Goal: Task Accomplishment & Management: Use online tool/utility

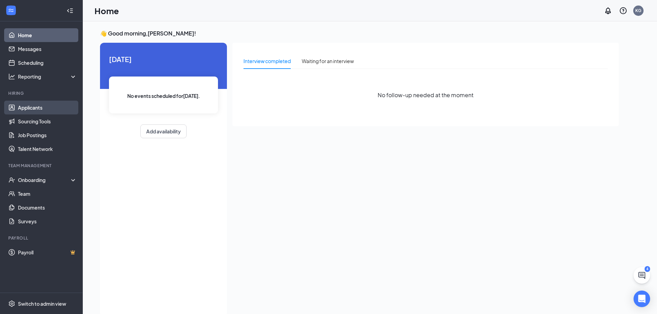
click at [42, 109] on link "Applicants" at bounding box center [47, 108] width 59 height 14
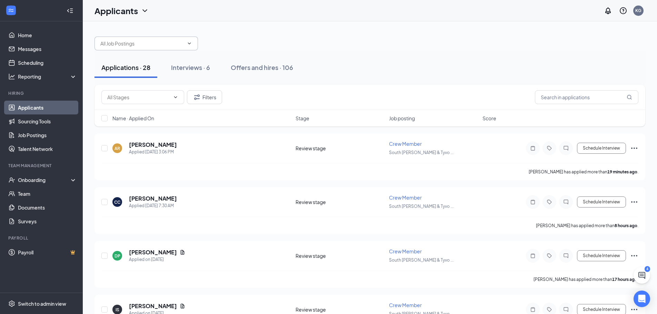
click at [163, 44] on input "text" at bounding box center [141, 44] width 83 height 8
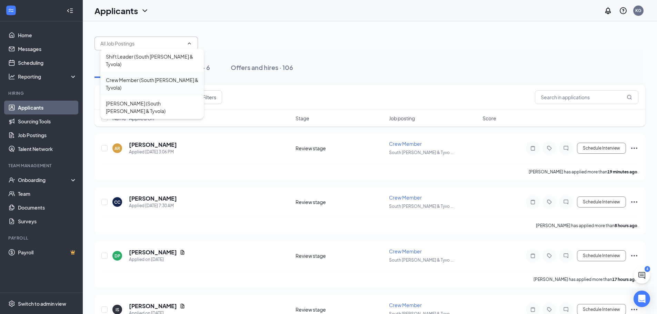
click at [163, 76] on div "Crew Member (South Tryon & Tyvola)" at bounding box center [152, 83] width 92 height 15
type input "Crew Member (South Tryon & Tyvola)"
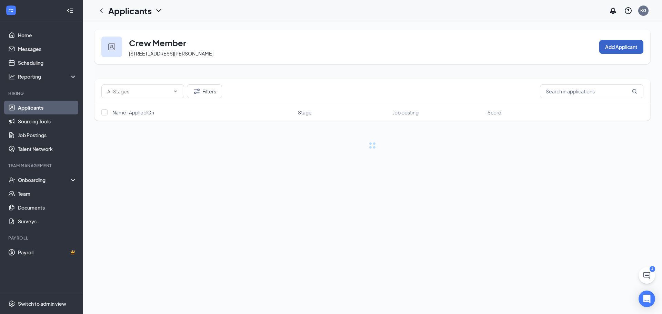
click at [618, 47] on button "Add Applicant" at bounding box center [621, 47] width 44 height 14
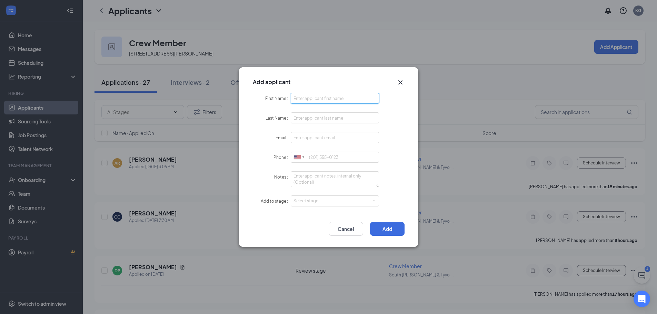
click at [313, 97] on input "First Name" at bounding box center [335, 98] width 89 height 11
type input "Micheal"
type input "Smith"
click at [401, 82] on icon "Cross" at bounding box center [400, 82] width 8 height 8
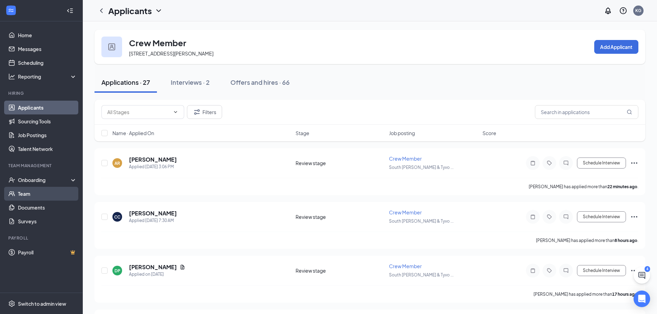
click at [25, 195] on link "Team" at bounding box center [47, 194] width 59 height 14
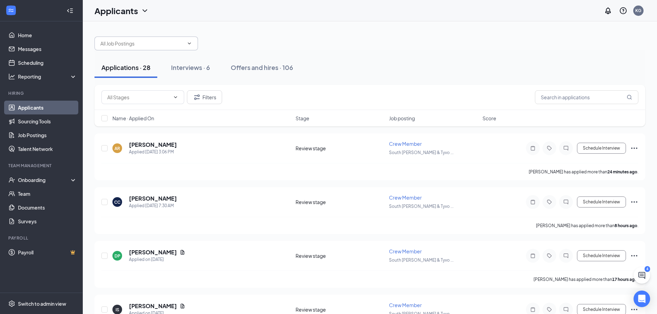
click at [128, 46] on input "text" at bounding box center [141, 44] width 83 height 8
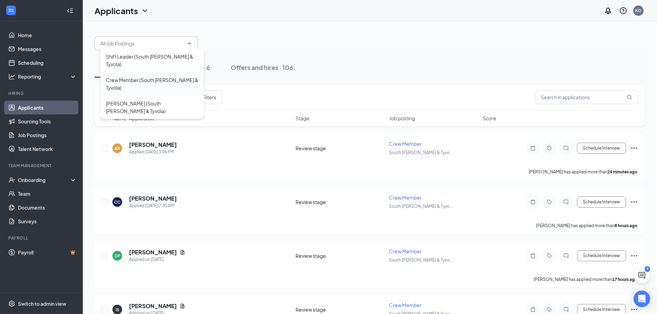
click at [131, 76] on div "Crew Member (South Tryon & Tyvola)" at bounding box center [152, 83] width 92 height 15
type input "Crew Member (South Tryon & Tyvola)"
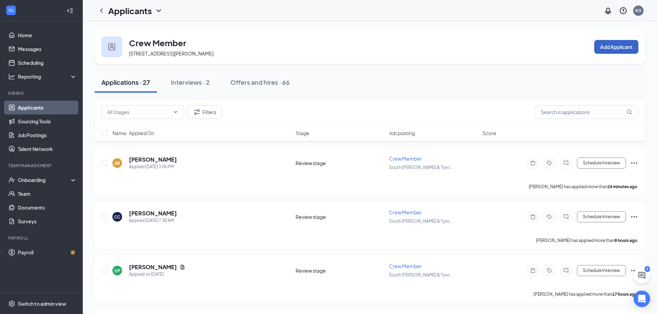
click at [620, 46] on button "Add Applicant" at bounding box center [616, 47] width 44 height 14
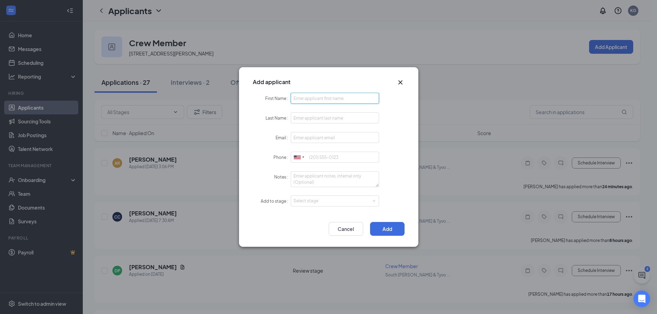
click at [310, 99] on input "First Name" at bounding box center [335, 98] width 89 height 11
type input "Micheal"
click at [297, 117] on input "Last Name" at bounding box center [335, 117] width 89 height 11
type input "Smith"
click at [300, 138] on input "Email" at bounding box center [335, 137] width 89 height 11
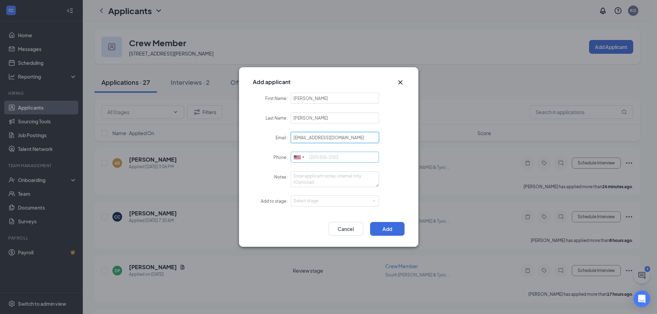
type input "michealsmithjunior2@gmail.com"
click at [318, 154] on input "Phone" at bounding box center [335, 157] width 89 height 11
click at [310, 201] on div "Select stage" at bounding box center [334, 201] width 80 height 7
type input "7042939164"
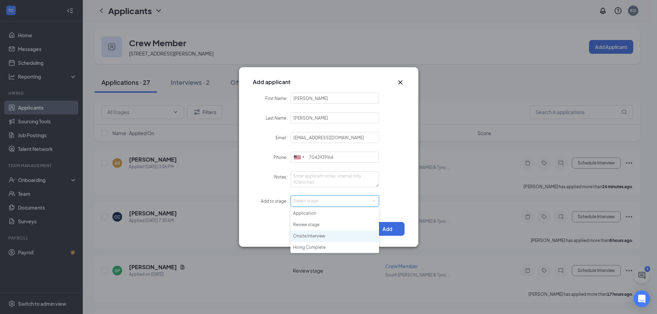
click at [315, 236] on li "Onsite Interview" at bounding box center [334, 236] width 89 height 11
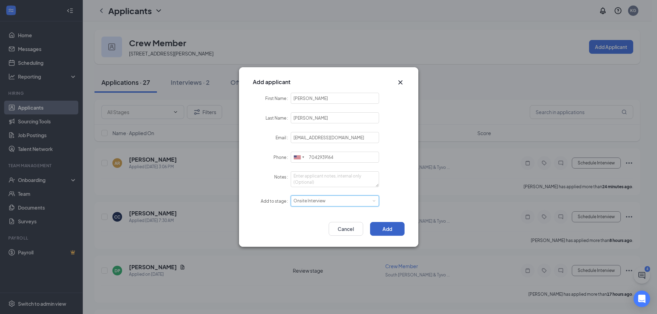
click at [401, 230] on button "Add" at bounding box center [387, 229] width 34 height 14
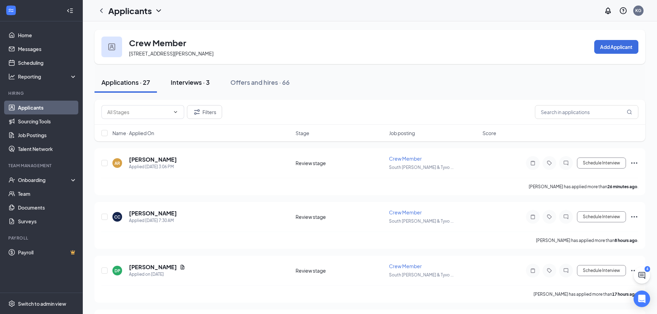
click at [190, 82] on div "Interviews · 3" at bounding box center [190, 82] width 39 height 9
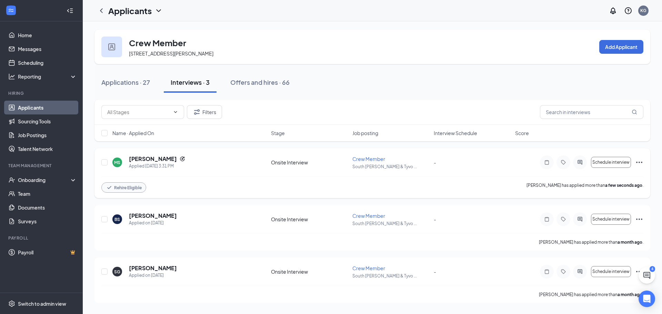
click at [637, 161] on icon "Ellipses" at bounding box center [639, 162] width 8 height 8
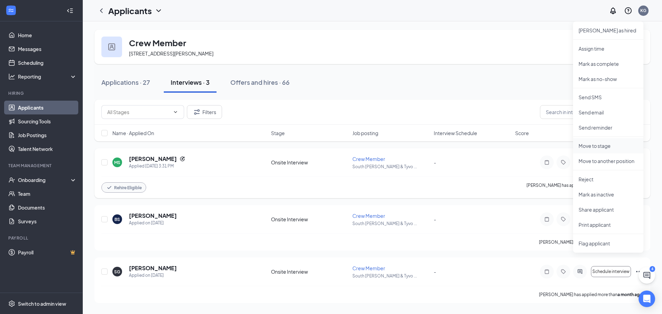
click at [609, 146] on p "Move to stage" at bounding box center [608, 145] width 59 height 7
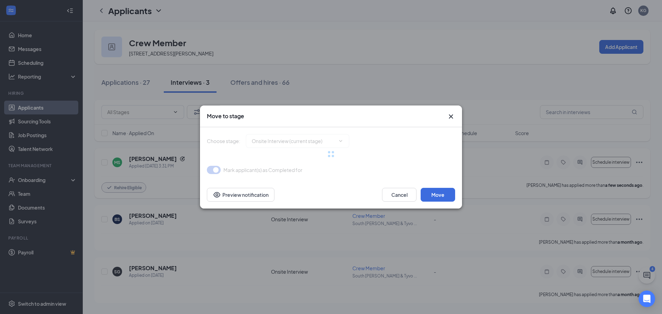
type input "Hiring Complete (final stage)"
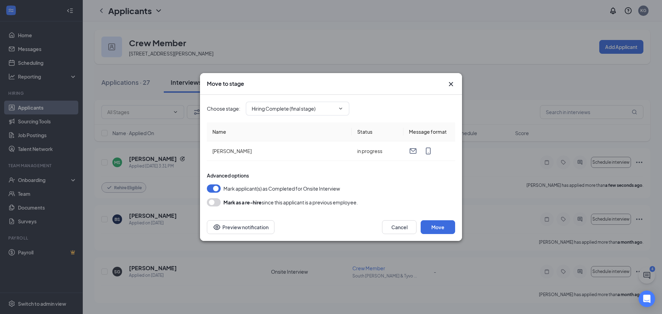
click at [453, 83] on icon "Cross" at bounding box center [451, 84] width 8 height 8
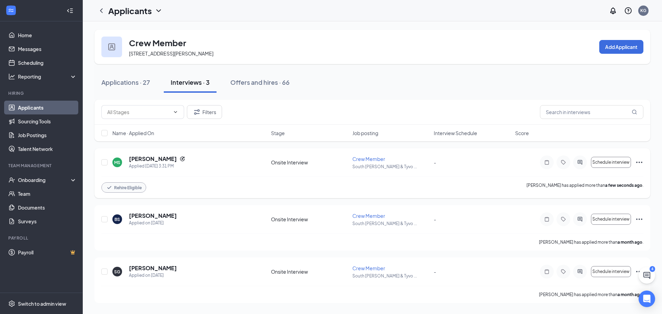
click at [639, 161] on icon "Ellipses" at bounding box center [639, 162] width 8 height 8
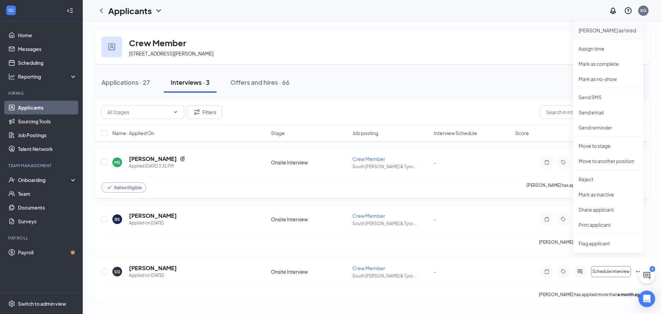
click at [601, 33] on p "Mark as hired" at bounding box center [608, 30] width 59 height 7
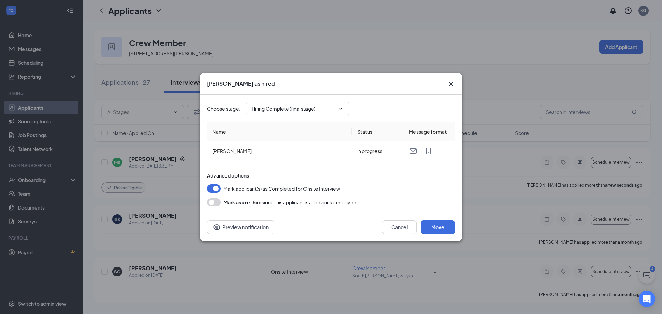
click at [212, 202] on button "button" at bounding box center [214, 202] width 14 height 8
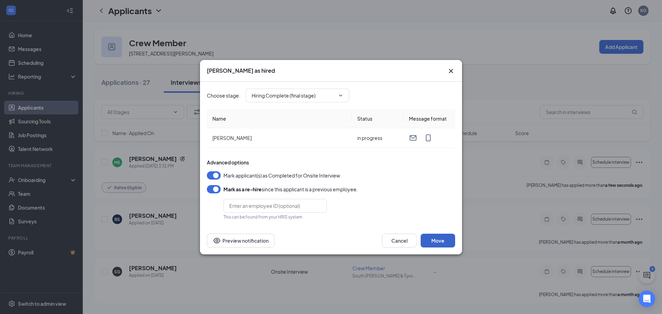
click at [437, 241] on button "Move" at bounding box center [438, 241] width 34 height 14
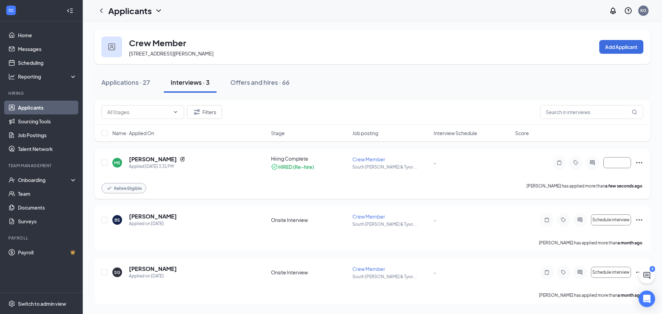
click at [639, 164] on icon "Ellipses" at bounding box center [639, 163] width 8 height 8
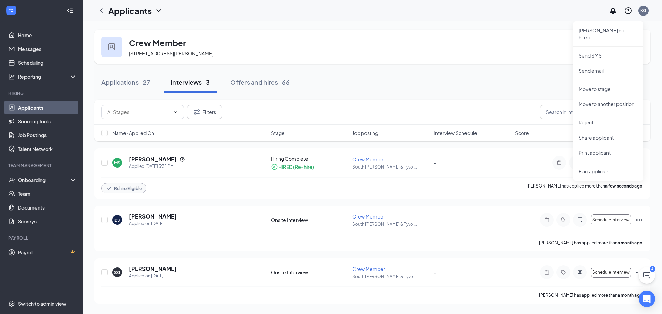
click at [368, 95] on div "Applications · 27 Interviews · 3 Offers and hires · 66" at bounding box center [373, 82] width 556 height 34
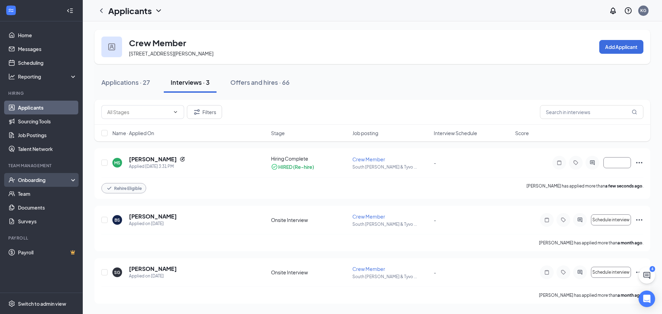
click at [17, 179] on div "Onboarding" at bounding box center [41, 180] width 83 height 14
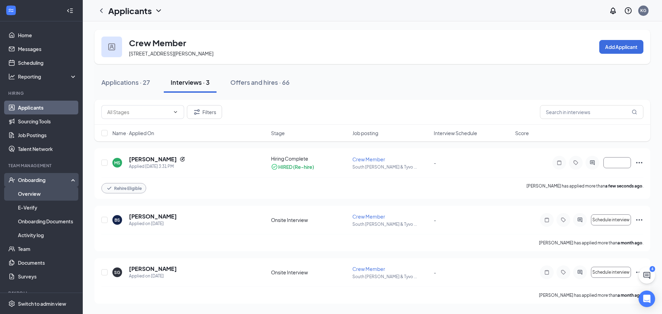
click at [23, 194] on link "Overview" at bounding box center [47, 194] width 59 height 14
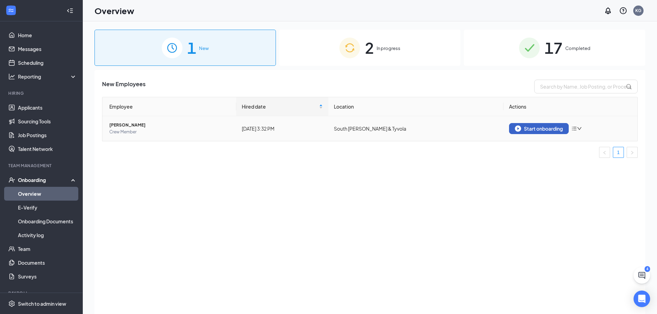
click at [561, 125] on button "Start onboarding" at bounding box center [539, 128] width 60 height 11
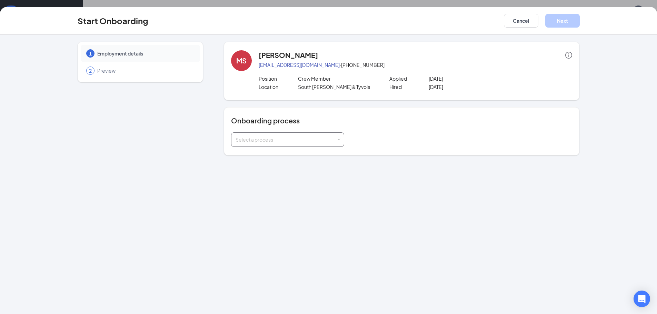
click at [316, 136] on div "Select a process" at bounding box center [288, 140] width 104 height 14
click at [296, 156] on span "General Onboarding Process" at bounding box center [267, 154] width 66 height 6
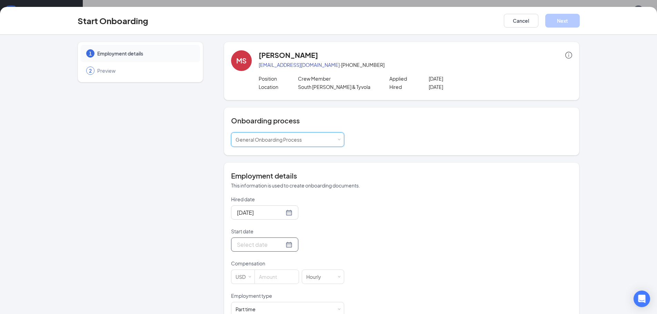
click at [256, 246] on input "Start date" at bounding box center [260, 244] width 47 height 9
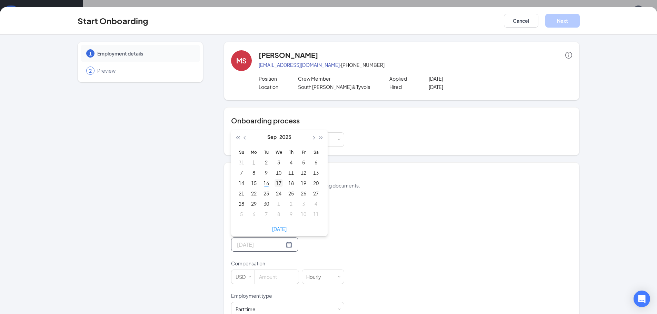
type input "Sep 17, 2025"
click at [275, 182] on div "17" at bounding box center [279, 183] width 8 height 8
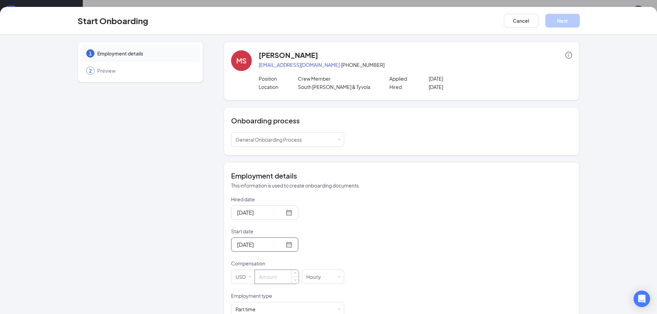
click at [263, 276] on input at bounding box center [277, 277] width 44 height 14
type input "3.5"
click at [364, 263] on div "Hired date Sep 16, 2025 Start date Sep 17, 2025 Sep 2025 Su Mo Tu We Th Fr Sa 3…" at bounding box center [401, 272] width 341 height 153
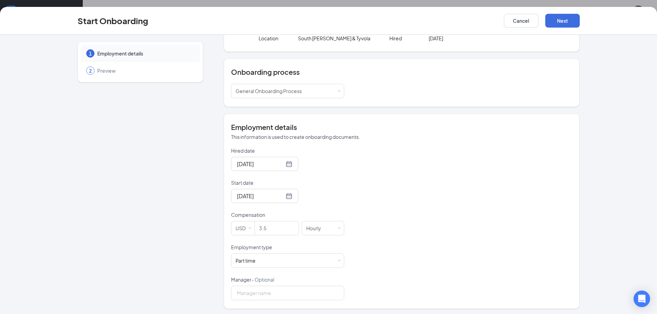
scroll to position [50, 0]
click at [283, 290] on input "Manager - Optional" at bounding box center [287, 291] width 113 height 14
type input "[PERSON_NAME]"
click at [559, 21] on button "Next" at bounding box center [562, 21] width 34 height 14
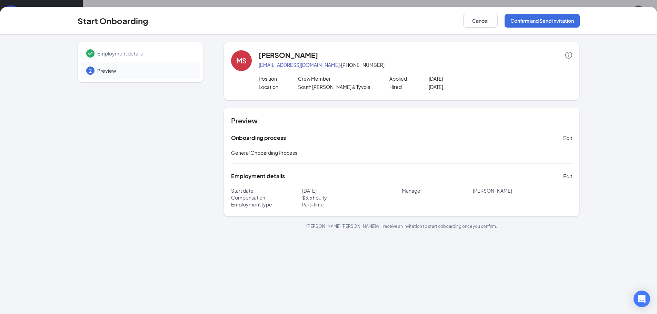
scroll to position [0, 0]
click at [535, 21] on button "Confirm and Send Invitation" at bounding box center [542, 21] width 75 height 14
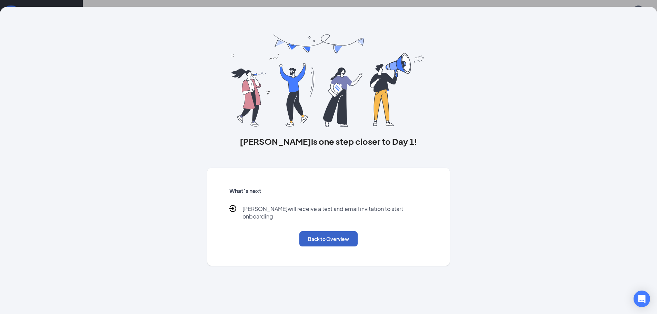
click at [323, 232] on button "Back to Overview" at bounding box center [328, 238] width 58 height 15
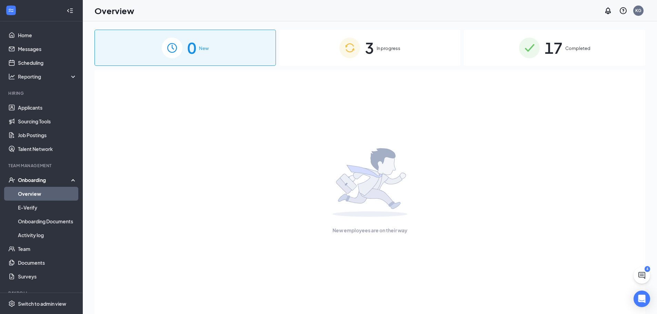
click at [394, 51] on span "In progress" at bounding box center [389, 48] width 24 height 7
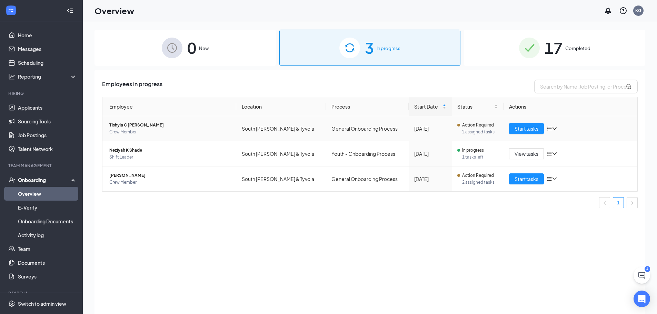
click at [555, 127] on icon "down" at bounding box center [554, 128] width 5 height 5
click at [569, 143] on div "Stop process" at bounding box center [588, 143] width 75 height 7
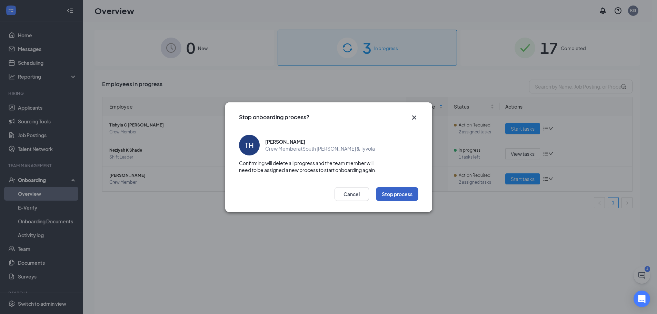
click at [397, 193] on button "Stop process" at bounding box center [397, 194] width 42 height 14
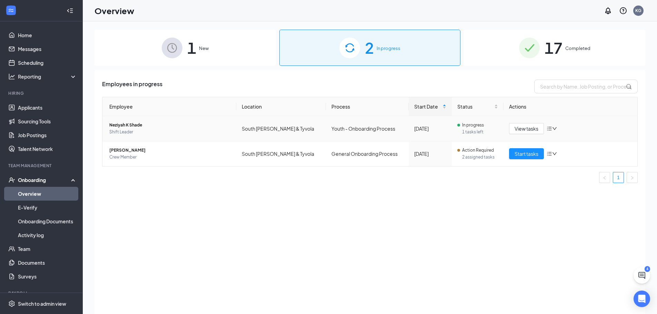
click at [555, 128] on icon "down" at bounding box center [554, 128] width 5 height 5
click at [569, 145] on div "Stop process" at bounding box center [588, 143] width 75 height 7
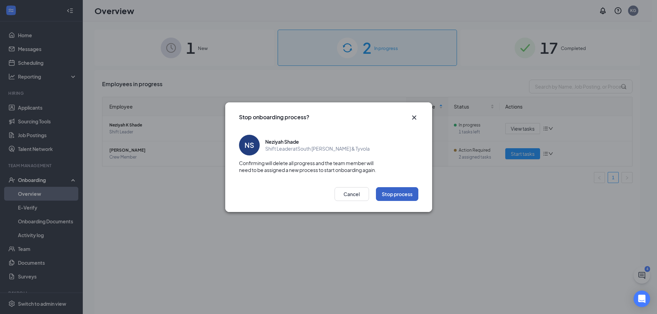
click at [402, 192] on button "Stop process" at bounding box center [397, 194] width 42 height 14
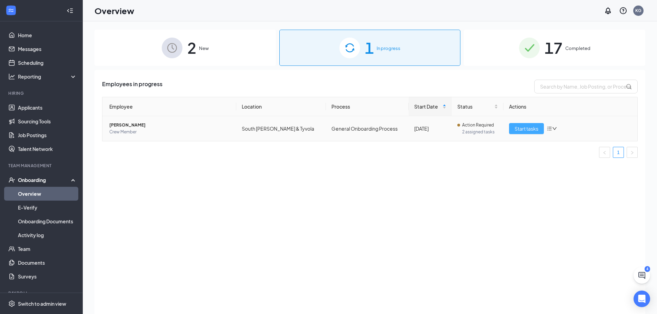
click at [525, 127] on span "Start tasks" at bounding box center [527, 129] width 24 height 8
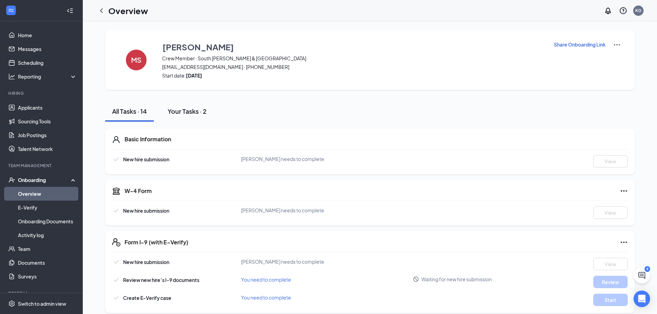
click at [202, 110] on div "Your Tasks · 2" at bounding box center [187, 111] width 39 height 9
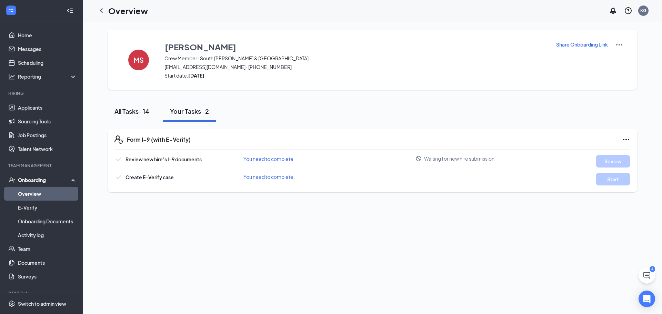
click at [134, 110] on div "All Tasks · 14" at bounding box center [132, 111] width 35 height 9
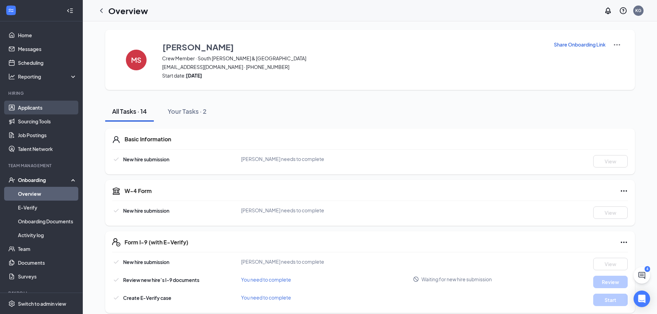
click at [38, 108] on link "Applicants" at bounding box center [47, 108] width 59 height 14
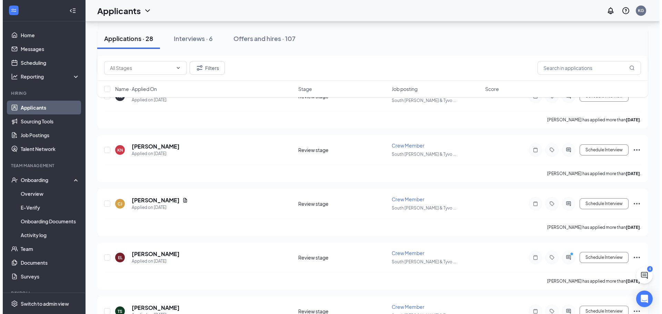
scroll to position [483, 0]
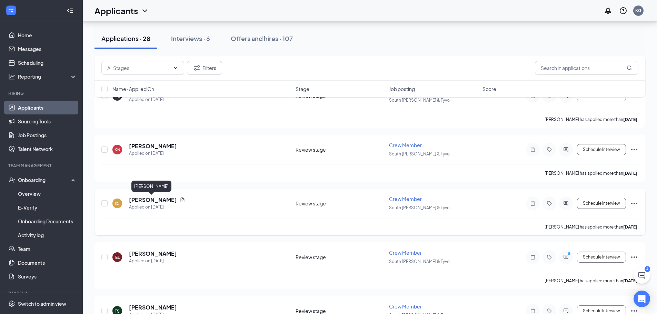
click at [155, 198] on h5 "[PERSON_NAME]" at bounding box center [153, 200] width 48 height 8
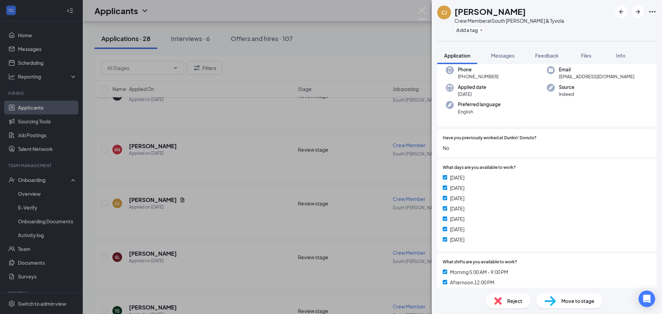
scroll to position [69, 0]
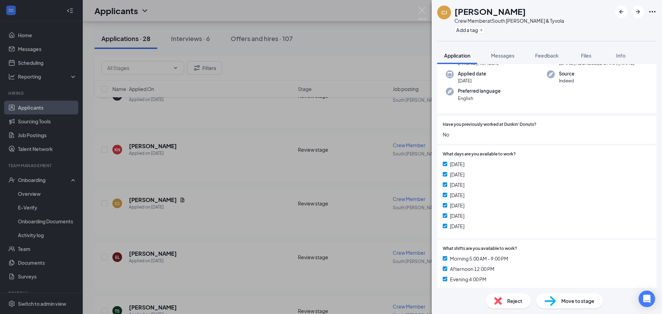
click at [582, 299] on span "Move to stage" at bounding box center [578, 301] width 33 height 8
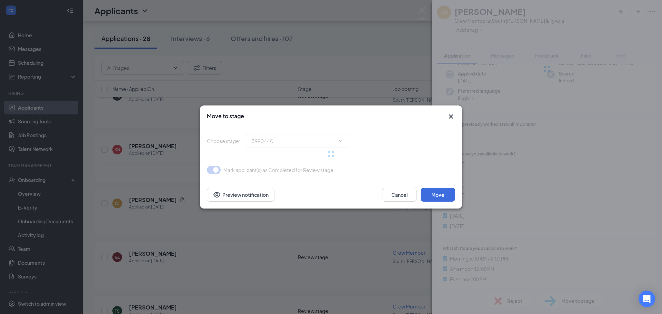
type input "Onsite Interview (next stage)"
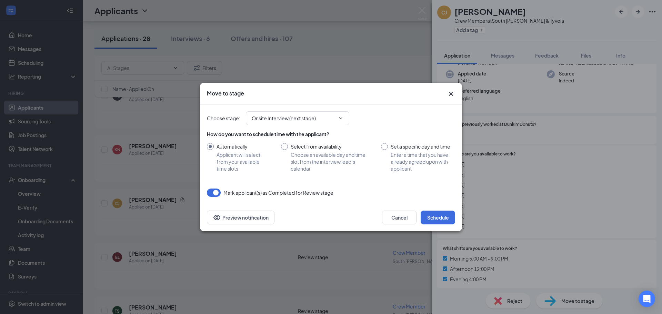
click at [453, 90] on icon "Cross" at bounding box center [451, 94] width 8 height 8
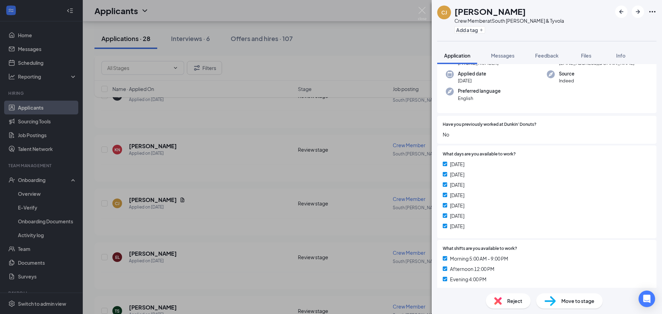
click at [572, 303] on span "Move to stage" at bounding box center [578, 301] width 33 height 8
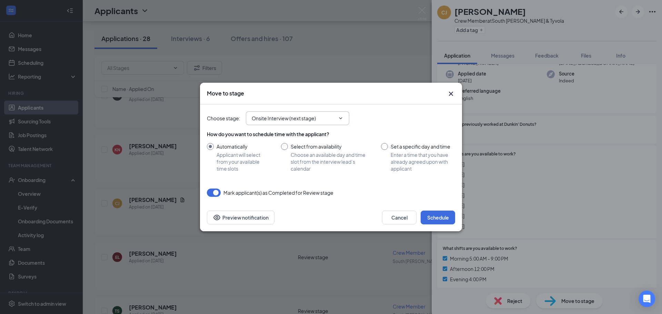
click at [330, 118] on input "Onsite Interview (next stage)" at bounding box center [293, 119] width 83 height 8
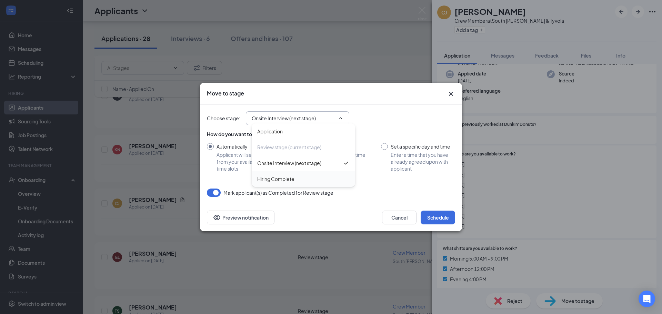
click at [290, 179] on div "Hiring Complete" at bounding box center [275, 179] width 37 height 8
type input "Hiring Complete"
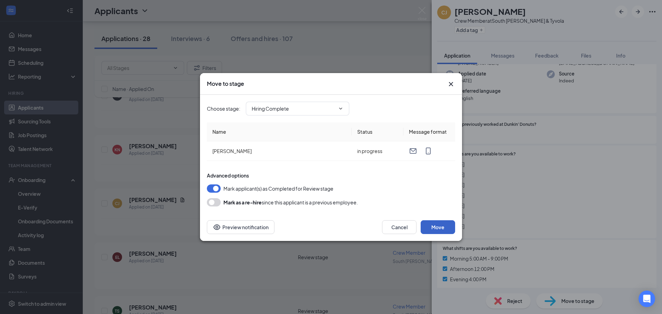
drag, startPoint x: 439, startPoint y: 225, endPoint x: 430, endPoint y: 219, distance: 11.2
click at [439, 226] on button "Move" at bounding box center [438, 227] width 34 height 14
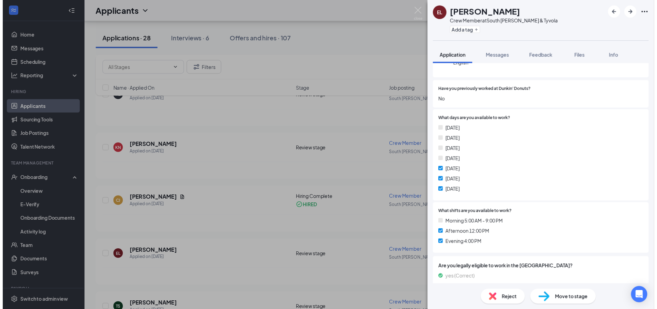
scroll to position [69, 0]
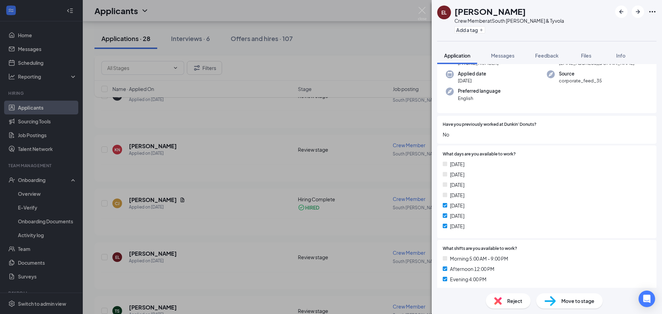
click at [421, 5] on div "EL Ethan Lopez Crew Member at South Tryon & Tyvola Add a tag Application Messag…" at bounding box center [331, 157] width 662 height 314
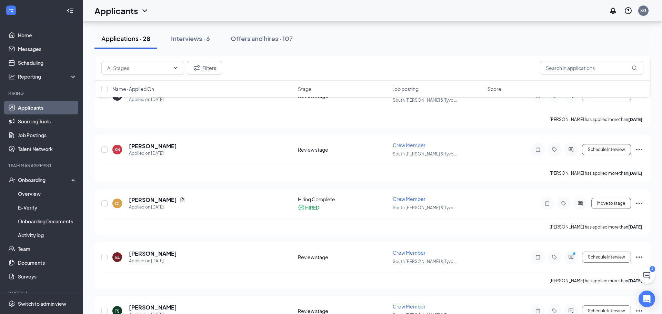
click at [423, 12] on div "Applicants KG" at bounding box center [372, 10] width 579 height 21
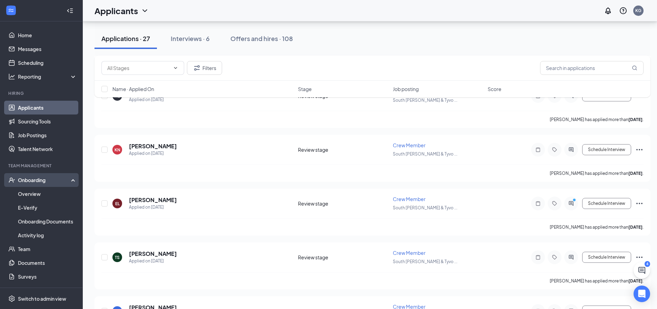
click at [48, 179] on div "Onboarding" at bounding box center [44, 180] width 53 height 7
click at [29, 192] on link "Overview" at bounding box center [47, 194] width 59 height 14
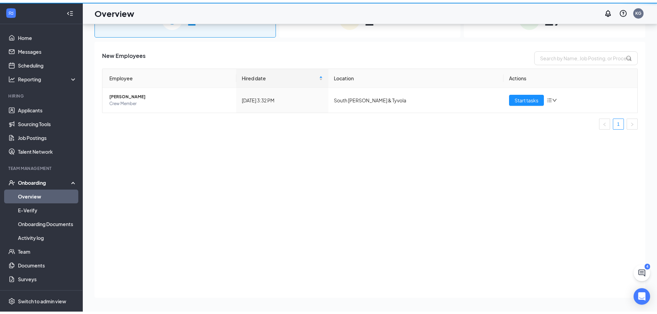
scroll to position [31, 0]
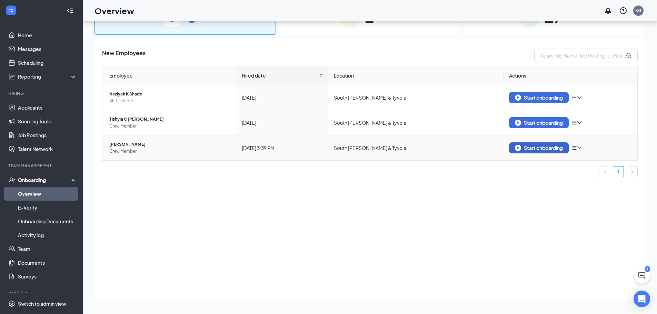
click at [527, 148] on div "Start onboarding" at bounding box center [539, 148] width 48 height 6
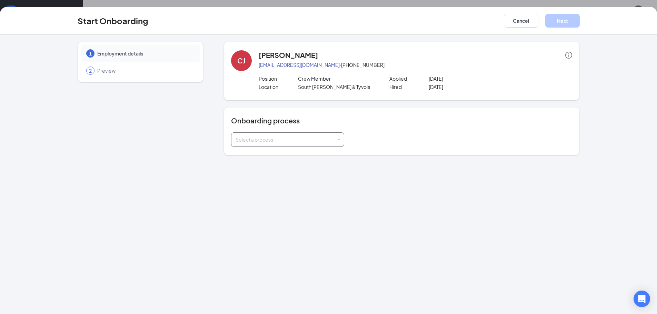
click at [267, 138] on div "Select a process" at bounding box center [286, 139] width 101 height 7
click at [286, 156] on span "General Onboarding Process" at bounding box center [267, 154] width 66 height 6
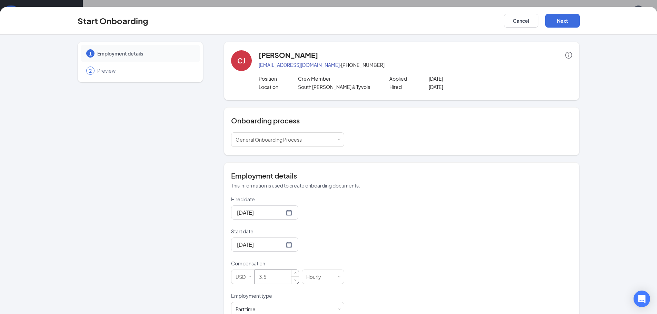
click at [270, 279] on input "3.5" at bounding box center [277, 277] width 44 height 14
type input "3"
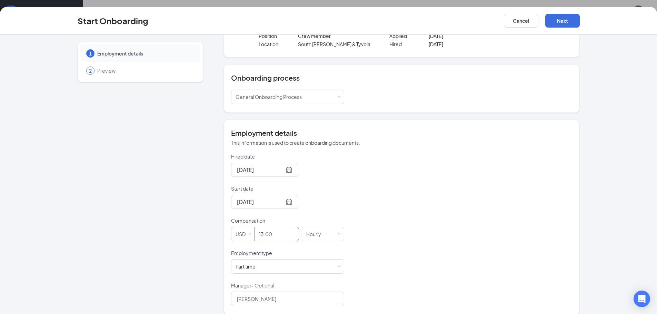
scroll to position [50, 0]
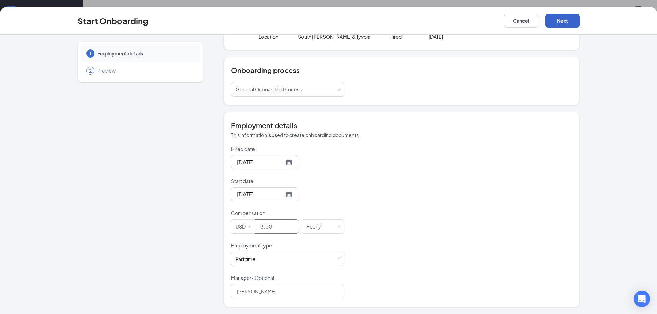
type input "13"
click at [568, 22] on button "Next" at bounding box center [562, 21] width 34 height 14
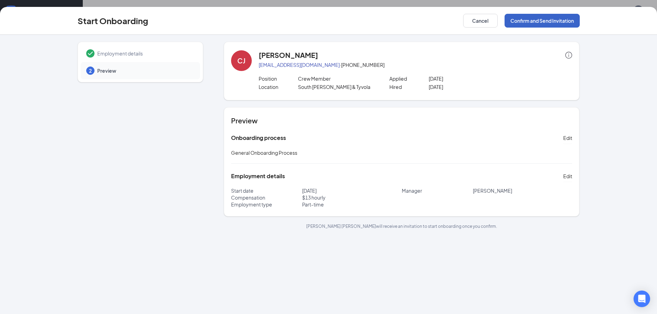
click at [552, 23] on button "Confirm and Send Invitation" at bounding box center [542, 21] width 75 height 14
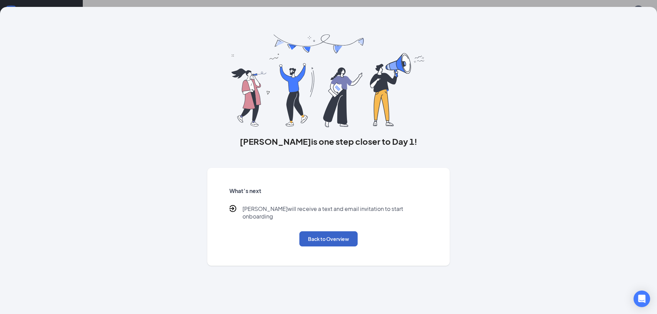
click at [341, 234] on button "Back to Overview" at bounding box center [328, 238] width 58 height 15
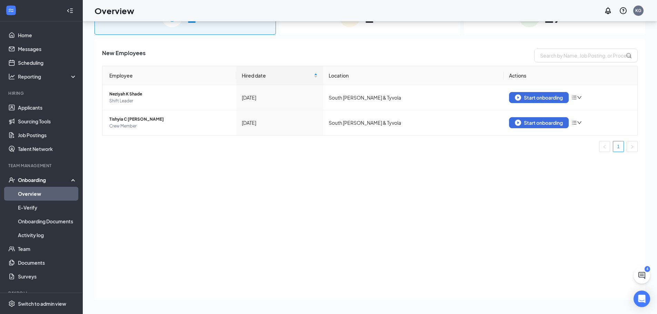
click at [381, 46] on div "New Employees Employee Hired date Location Actions Neziyah K Shade Shift Leader…" at bounding box center [370, 169] width 551 height 261
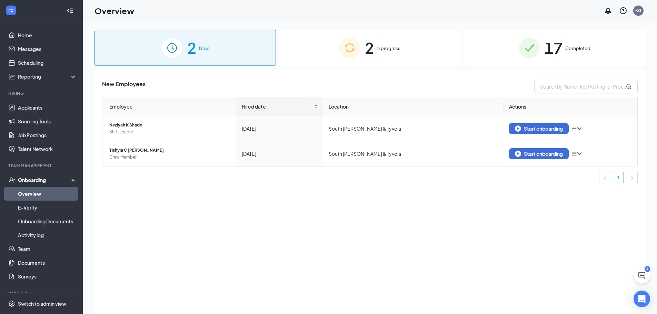
click at [401, 49] on div "2 In progress" at bounding box center [369, 48] width 181 height 36
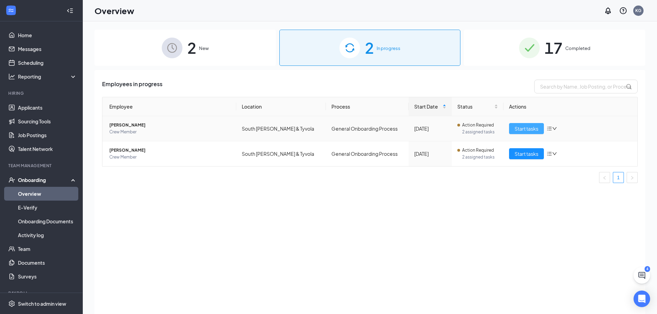
click at [526, 127] on span "Start tasks" at bounding box center [527, 129] width 24 height 8
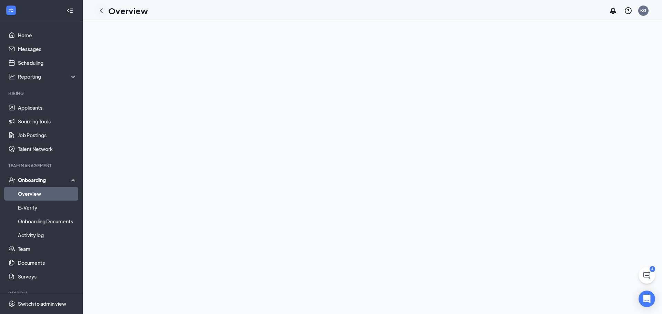
click at [101, 10] on icon "ChevronLeft" at bounding box center [101, 10] width 3 height 4
click at [53, 194] on link "Overview" at bounding box center [47, 194] width 59 height 14
click at [37, 179] on div "Onboarding" at bounding box center [44, 180] width 53 height 7
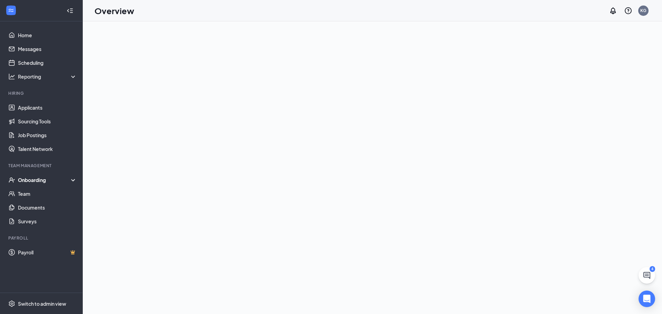
click at [37, 179] on div "Onboarding" at bounding box center [44, 180] width 53 height 7
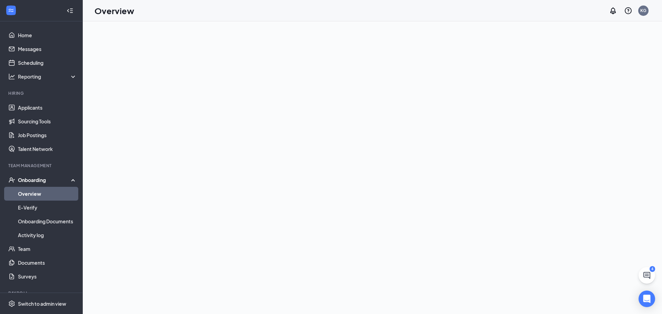
click at [39, 194] on link "Overview" at bounding box center [47, 194] width 59 height 14
click at [26, 107] on link "Applicants" at bounding box center [47, 108] width 59 height 14
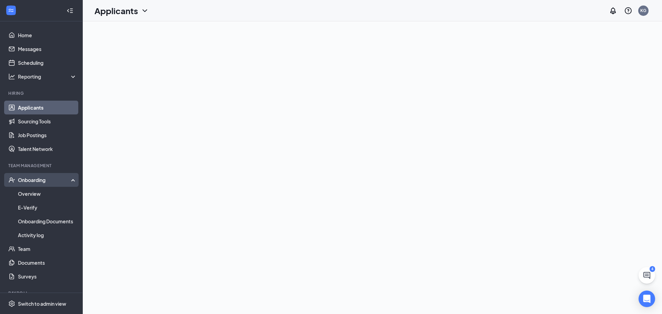
click at [41, 179] on div "Onboarding" at bounding box center [44, 180] width 53 height 7
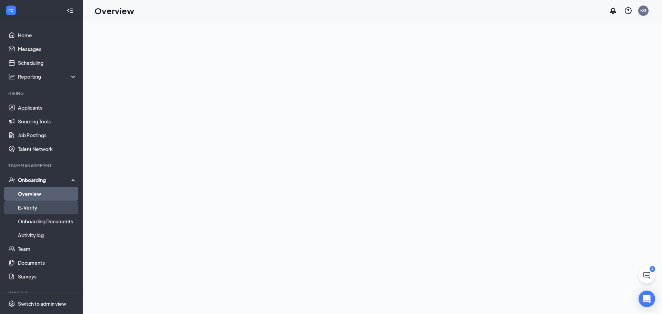
click at [28, 208] on link "E-Verify" at bounding box center [47, 208] width 59 height 14
click at [31, 181] on div "Onboarding" at bounding box center [44, 180] width 53 height 7
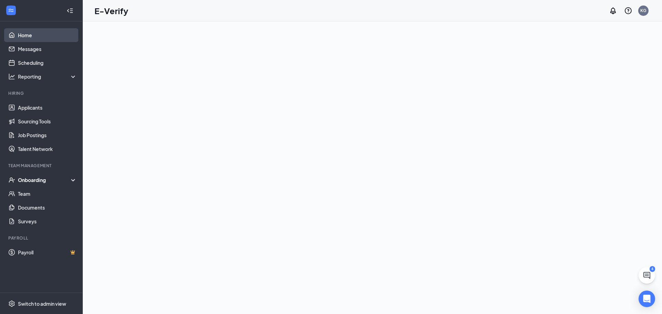
click at [36, 34] on link "Home" at bounding box center [47, 35] width 59 height 14
click at [42, 178] on div "Onboarding" at bounding box center [44, 180] width 53 height 7
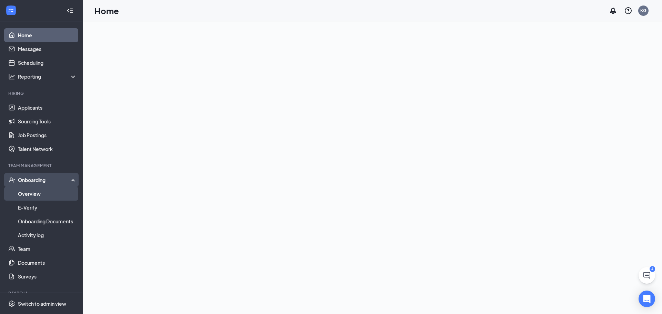
click at [42, 191] on link "Overview" at bounding box center [47, 194] width 59 height 14
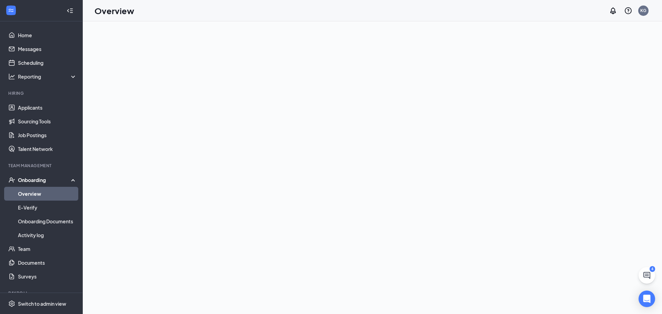
click at [42, 183] on div "Onboarding" at bounding box center [44, 180] width 53 height 7
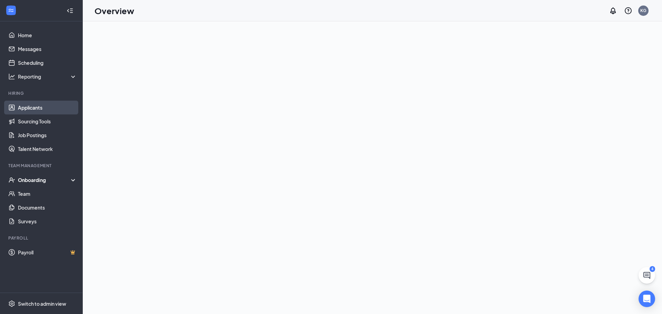
click at [38, 109] on link "Applicants" at bounding box center [47, 108] width 59 height 14
click at [30, 193] on link "Team" at bounding box center [47, 194] width 59 height 14
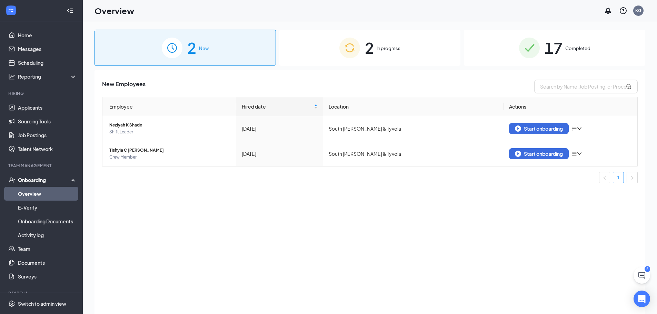
click at [381, 56] on div "2 In progress" at bounding box center [369, 48] width 181 height 36
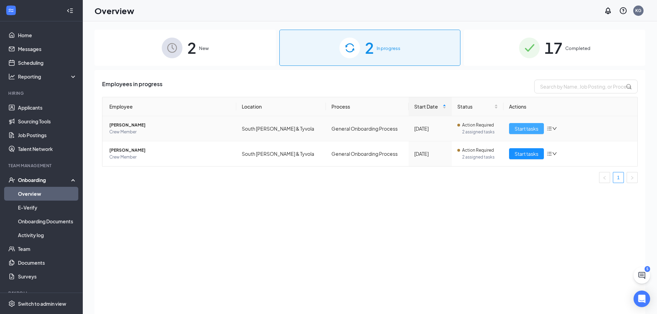
click at [532, 126] on span "Start tasks" at bounding box center [527, 129] width 24 height 8
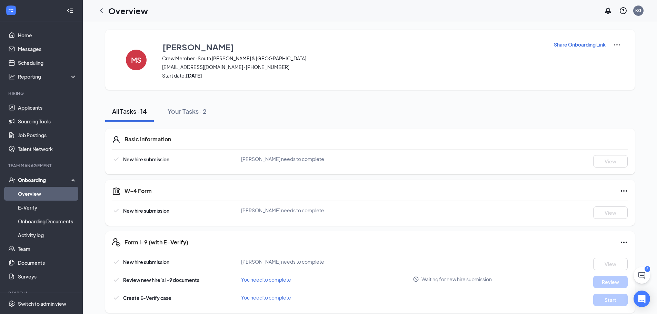
click at [581, 44] on p "Share Onboarding Link" at bounding box center [580, 44] width 52 height 7
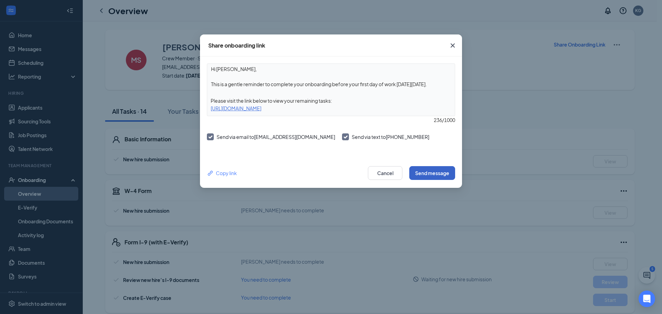
click at [429, 173] on button "Send message" at bounding box center [432, 173] width 46 height 14
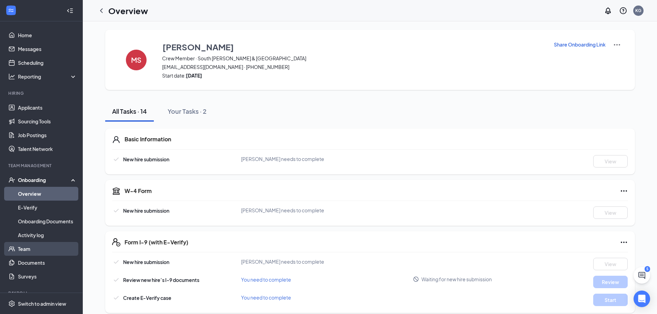
click at [28, 249] on link "Team" at bounding box center [47, 249] width 59 height 14
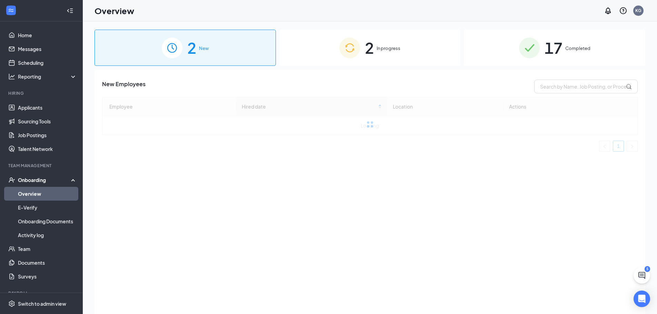
click at [387, 59] on div "2 In progress" at bounding box center [369, 48] width 181 height 36
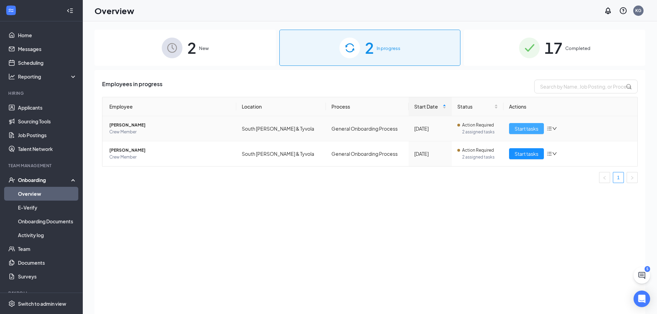
click at [528, 128] on span "Start tasks" at bounding box center [527, 129] width 24 height 8
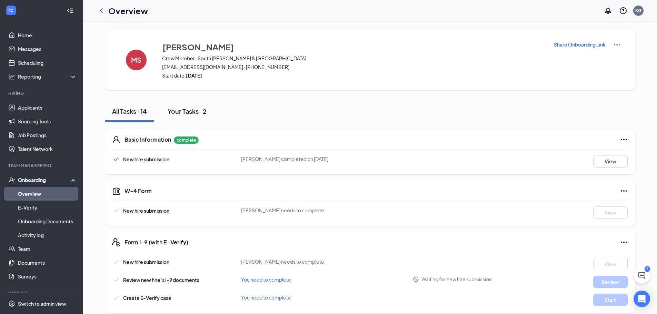
click at [198, 111] on div "Your Tasks · 2" at bounding box center [187, 111] width 39 height 9
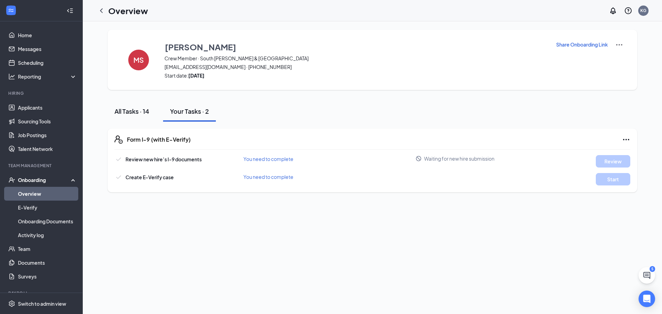
click at [139, 111] on div "All Tasks · 14" at bounding box center [132, 111] width 35 height 9
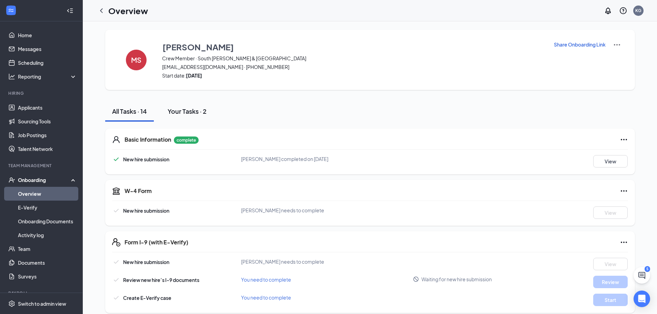
click at [186, 110] on div "Your Tasks · 2" at bounding box center [187, 111] width 39 height 9
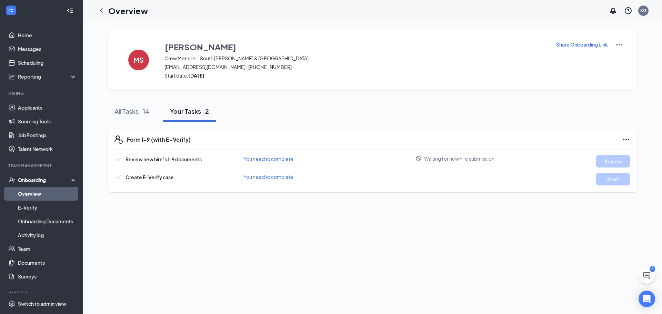
drag, startPoint x: 146, startPoint y: 111, endPoint x: 78, endPoint y: 107, distance: 67.8
click at [145, 111] on div "All Tasks · 14" at bounding box center [132, 111] width 35 height 9
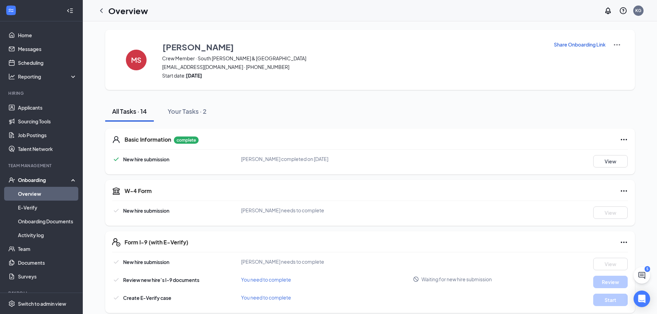
click at [34, 177] on div "Onboarding" at bounding box center [44, 180] width 53 height 7
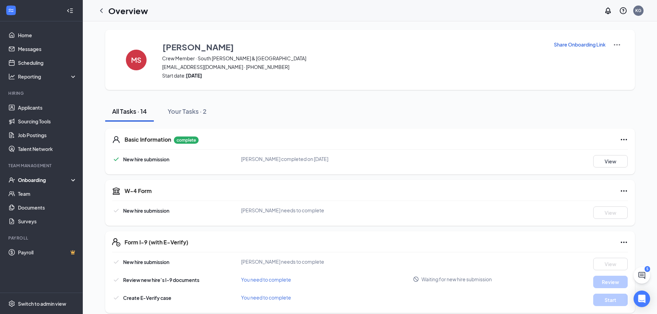
click at [34, 177] on div "Onboarding" at bounding box center [44, 180] width 53 height 7
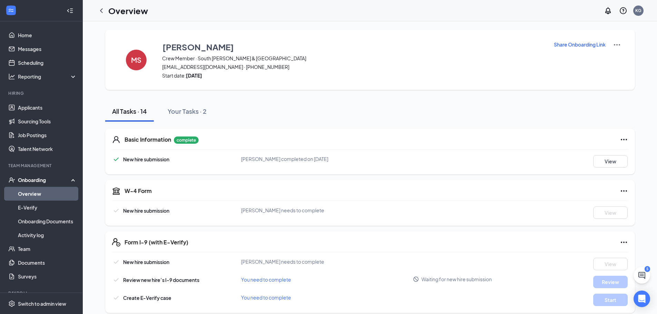
click at [43, 194] on link "Overview" at bounding box center [47, 194] width 59 height 14
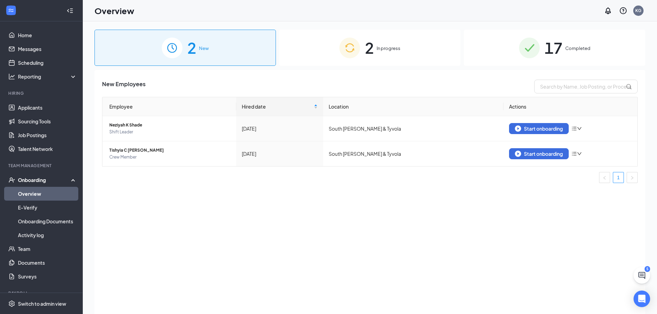
click at [364, 48] on div "2 In progress" at bounding box center [369, 48] width 181 height 36
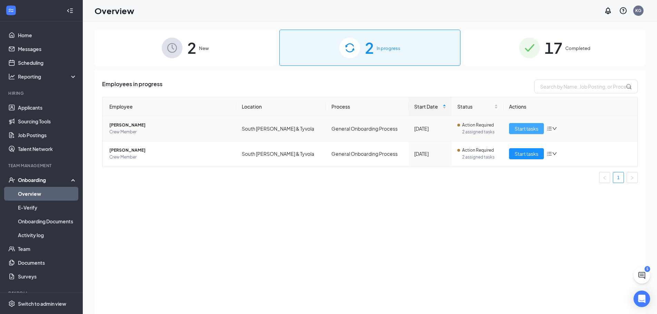
click at [540, 128] on button "Start tasks" at bounding box center [526, 128] width 35 height 11
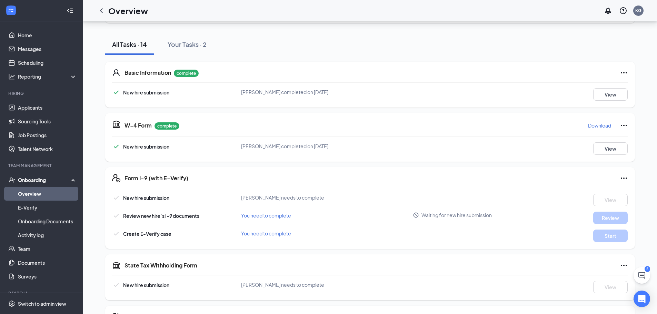
scroll to position [34, 0]
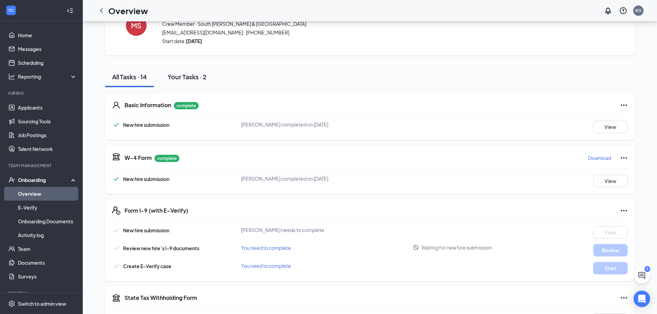
click at [201, 75] on div "Your Tasks · 2" at bounding box center [187, 76] width 39 height 9
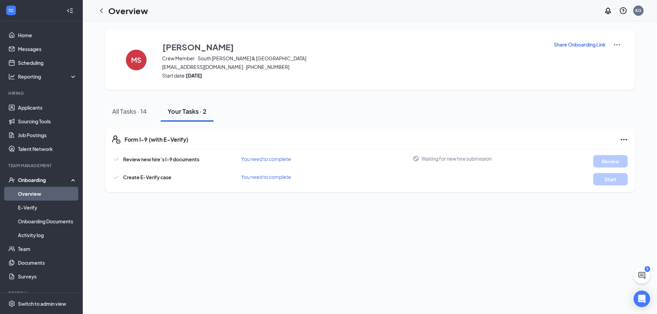
scroll to position [0, 0]
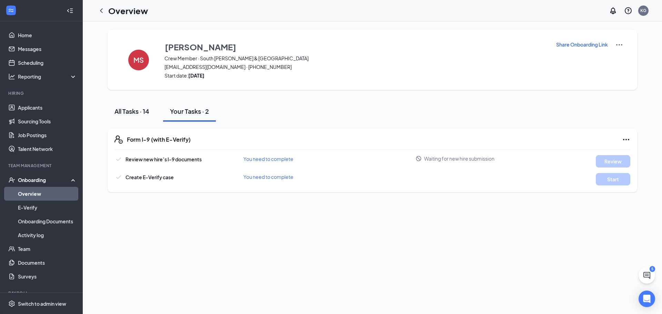
click at [136, 112] on div "All Tasks · 14" at bounding box center [132, 111] width 35 height 9
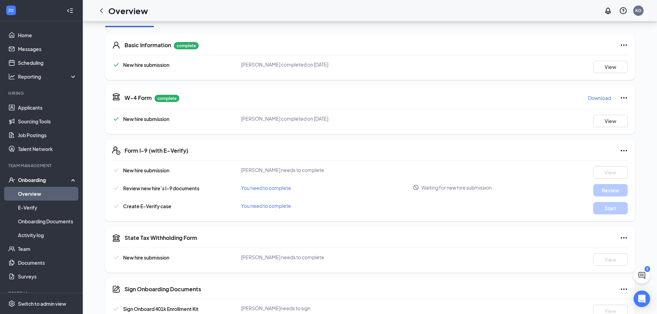
scroll to position [105, 0]
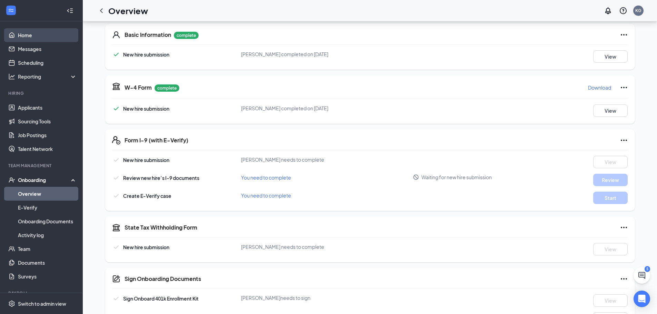
click at [27, 33] on link "Home" at bounding box center [47, 35] width 59 height 14
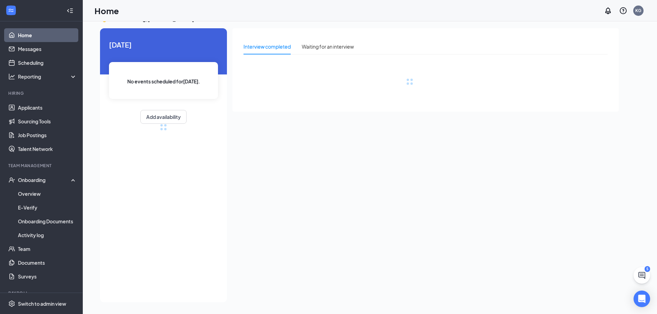
scroll to position [14, 0]
click at [41, 180] on div "Onboarding" at bounding box center [44, 180] width 53 height 7
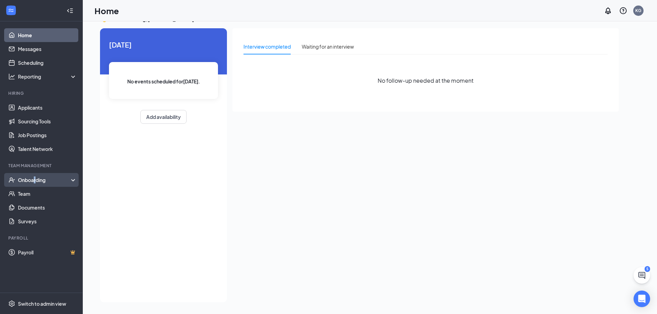
click at [36, 181] on div "Onboarding" at bounding box center [44, 180] width 53 height 7
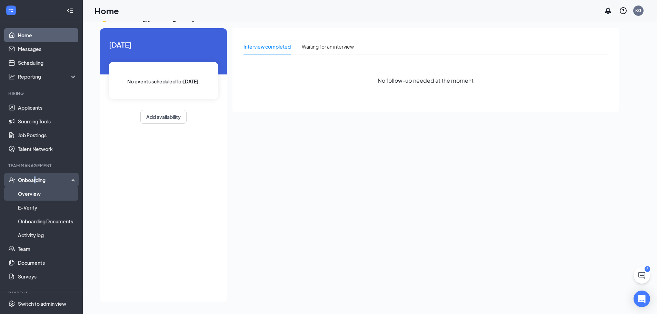
click at [31, 193] on link "Overview" at bounding box center [47, 194] width 59 height 14
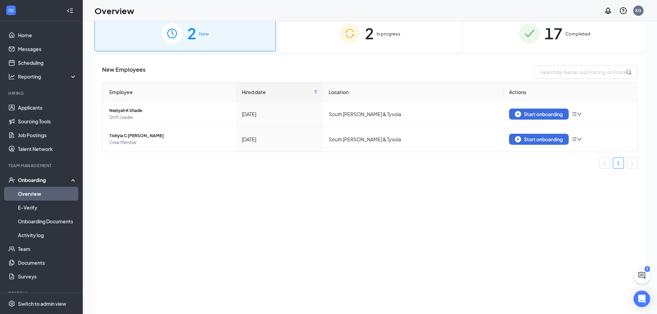
click at [382, 34] on span "In progress" at bounding box center [389, 33] width 24 height 7
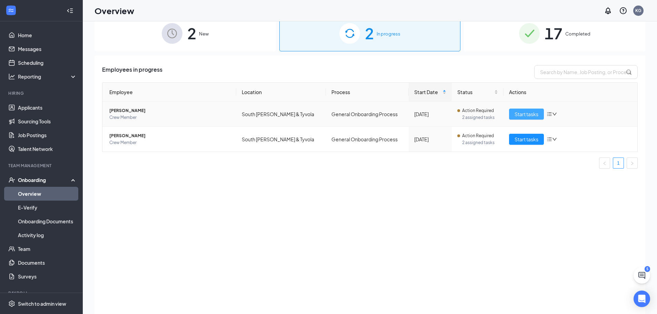
click at [535, 111] on span "Start tasks" at bounding box center [527, 114] width 24 height 8
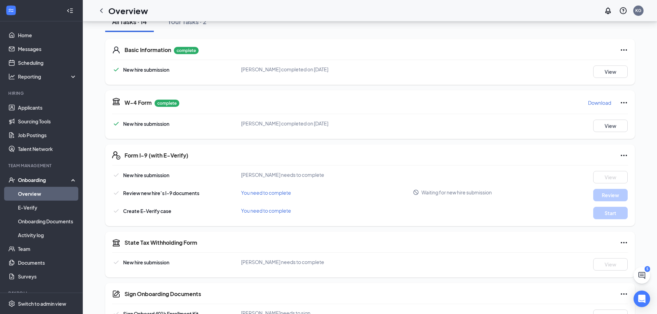
scroll to position [70, 0]
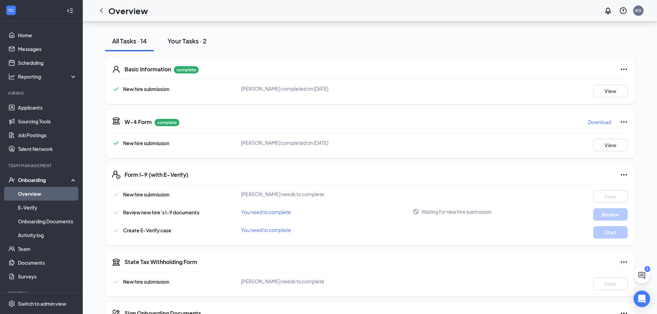
click at [191, 44] on div "Your Tasks · 2" at bounding box center [187, 41] width 39 height 9
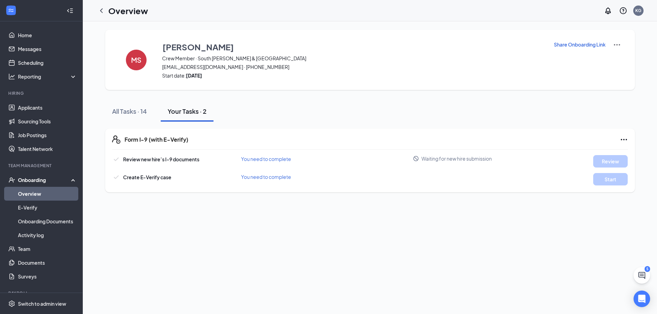
scroll to position [0, 0]
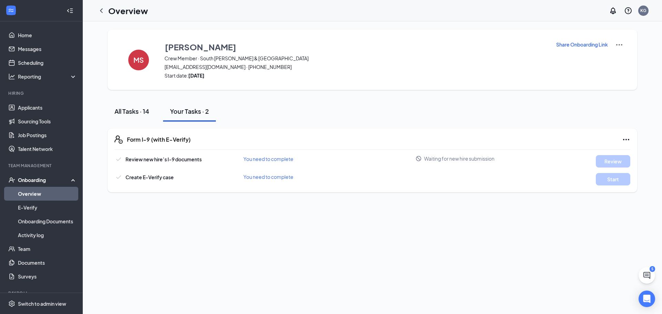
click at [130, 112] on div "All Tasks · 14" at bounding box center [132, 111] width 35 height 9
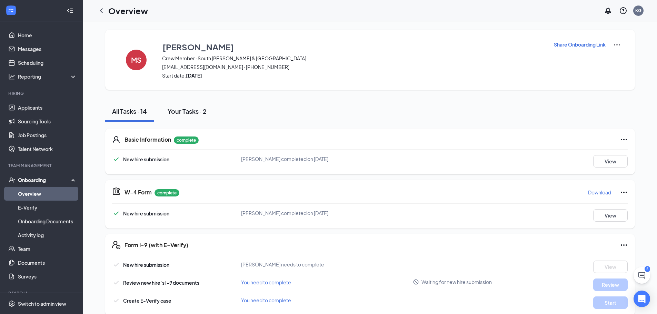
click at [185, 107] on div "Your Tasks · 2" at bounding box center [187, 111] width 39 height 9
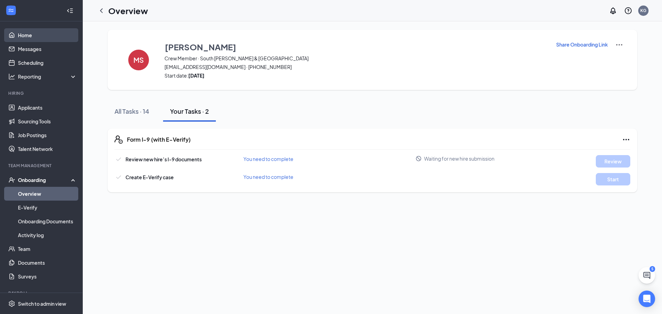
click at [21, 36] on link "Home" at bounding box center [47, 35] width 59 height 14
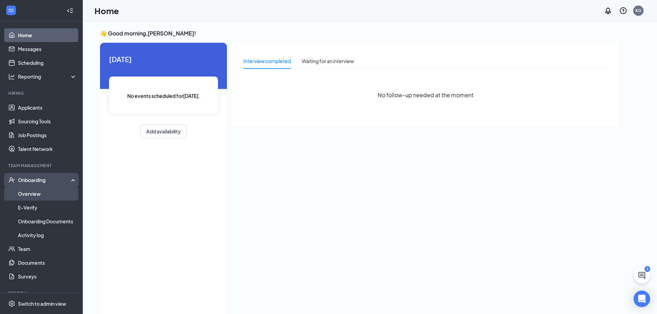
click at [34, 192] on link "Overview" at bounding box center [47, 194] width 59 height 14
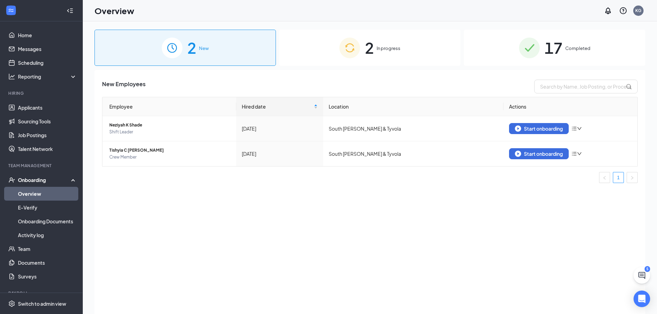
click at [363, 53] on div "2 In progress" at bounding box center [369, 48] width 181 height 36
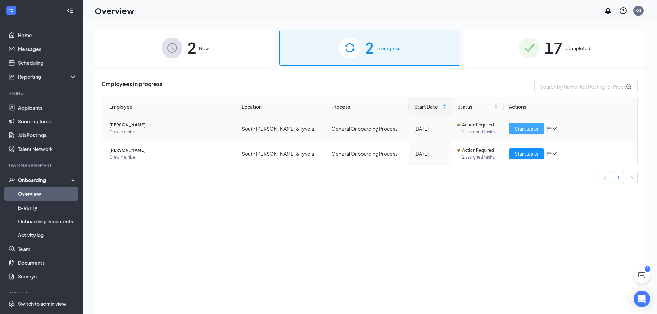
click at [526, 127] on span "Start tasks" at bounding box center [527, 129] width 24 height 8
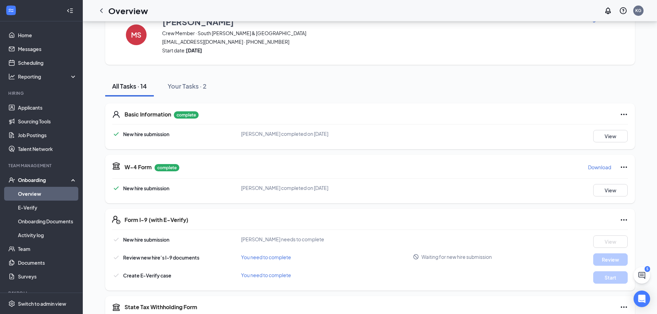
scroll to position [1, 0]
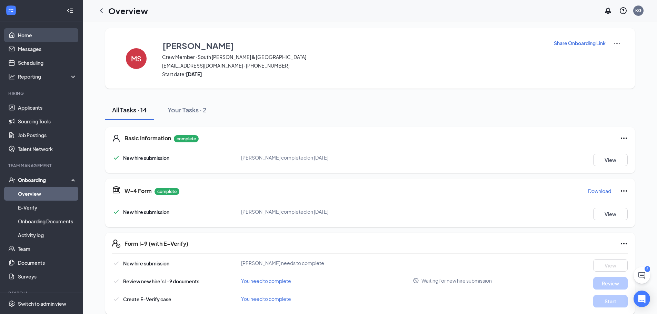
click at [24, 33] on link "Home" at bounding box center [47, 35] width 59 height 14
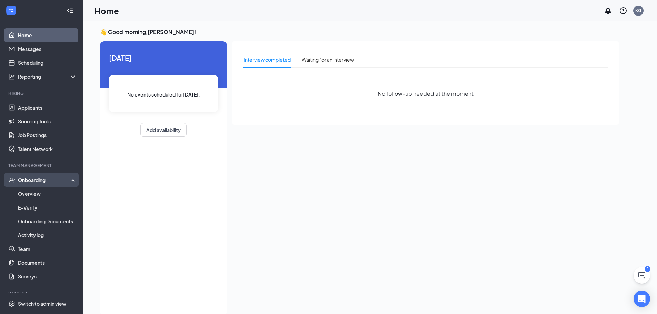
click at [27, 181] on div "Onboarding" at bounding box center [44, 180] width 53 height 7
click at [48, 181] on div "Onboarding" at bounding box center [44, 180] width 53 height 7
click at [42, 193] on link "Overview" at bounding box center [47, 194] width 59 height 14
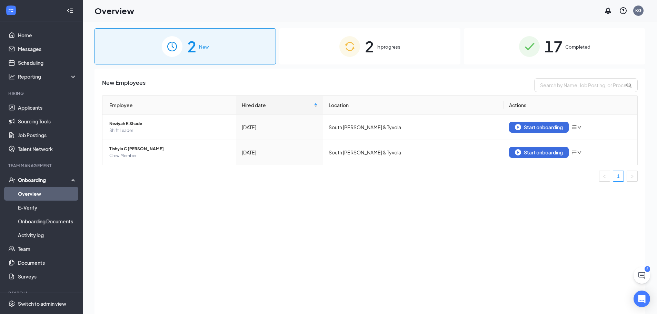
click at [370, 52] on span "2" at bounding box center [369, 46] width 9 height 24
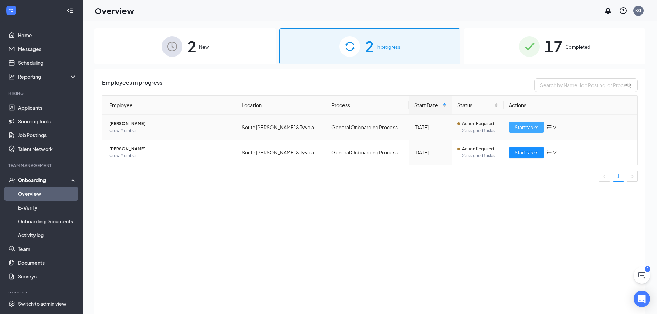
click at [536, 124] on span "Start tasks" at bounding box center [527, 127] width 24 height 8
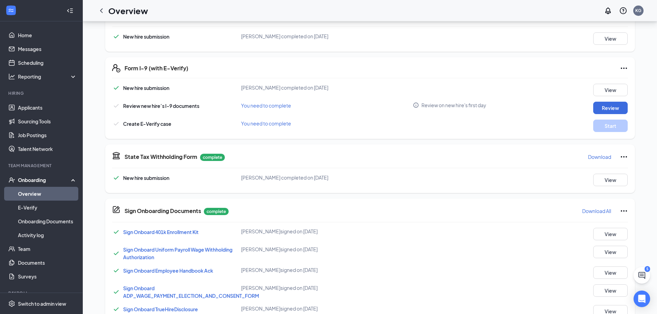
scroll to position [145, 0]
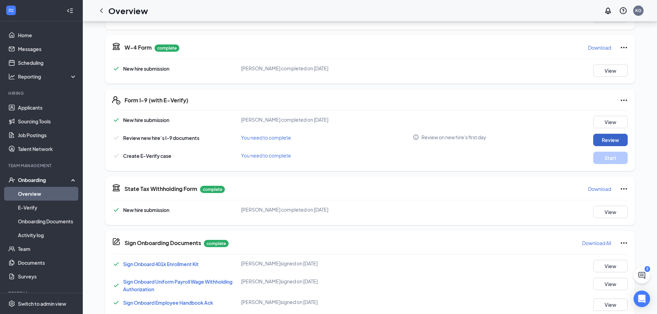
click at [617, 139] on button "Review" at bounding box center [610, 140] width 34 height 12
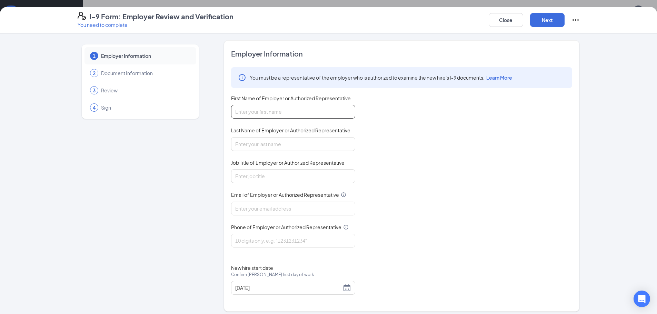
click at [297, 116] on input "First Name of Employer or Authorized Representative" at bounding box center [293, 112] width 124 height 14
type input "Kimberly"
click at [276, 145] on input "Last Name of Employer or Authorized Representative" at bounding box center [293, 144] width 124 height 14
type input "gray"
click at [273, 175] on input "Job Title of Employer or Authorized Representative" at bounding box center [293, 176] width 124 height 14
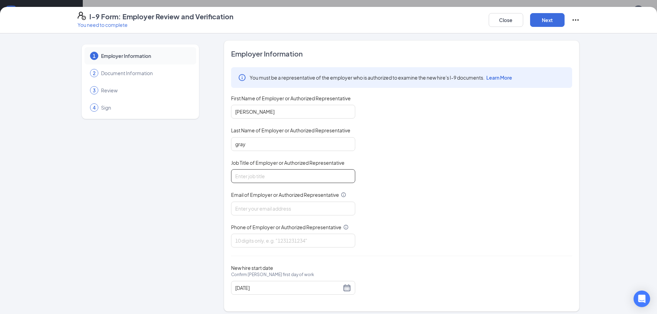
type input "general manager"
click at [278, 210] on input "Email of Employer or Authorized Representative" at bounding box center [293, 209] width 124 height 14
type input "kimberlygray@ddcoastal.com"
click at [280, 245] on input "Phone of Employer or Authorized Representative" at bounding box center [293, 241] width 124 height 14
type input "7046188441"
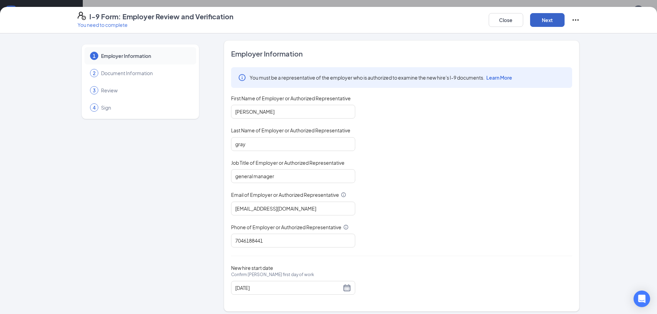
click at [557, 20] on button "Next" at bounding box center [547, 20] width 34 height 14
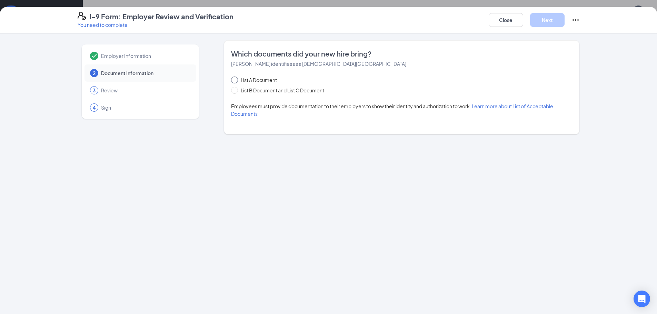
click at [234, 79] on input "List A Document" at bounding box center [233, 79] width 5 height 5
radio input "true"
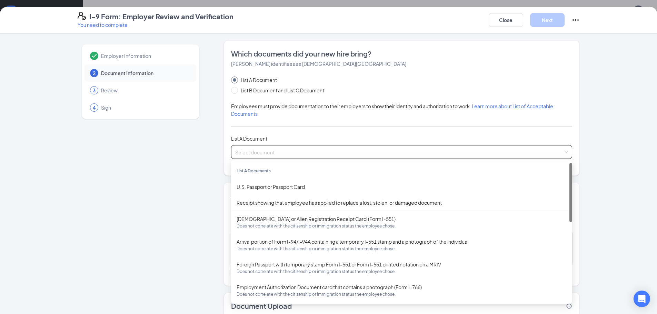
click at [265, 152] on input "search" at bounding box center [399, 151] width 328 height 10
click at [385, 91] on div "List A Document List B Document and List C Document" at bounding box center [401, 85] width 341 height 18
click at [299, 151] on input "search" at bounding box center [399, 151] width 328 height 10
click at [256, 89] on span "List B Document and List C Document" at bounding box center [282, 91] width 89 height 8
click at [236, 89] on input "List B Document and List C Document" at bounding box center [233, 89] width 5 height 5
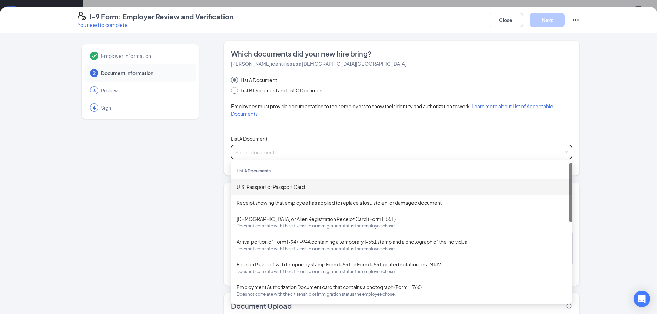
radio input "true"
radio input "false"
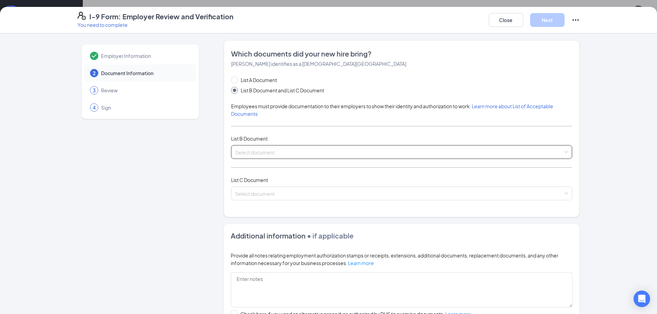
click at [298, 152] on input "search" at bounding box center [399, 151] width 328 height 10
click at [21, 63] on div "Employer Information 2 Document Information 3 Review 4 Sign Which documents did…" at bounding box center [328, 173] width 657 height 281
click at [262, 150] on input "search" at bounding box center [399, 151] width 328 height 10
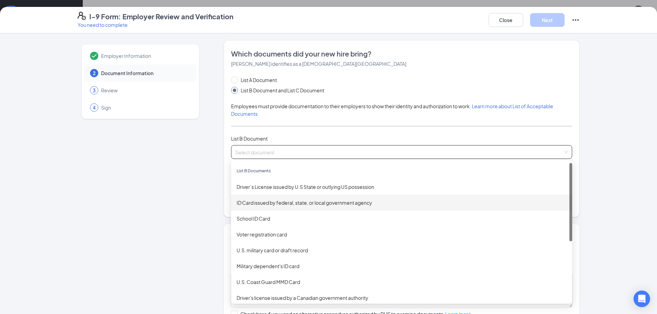
click at [289, 201] on div "ID Card issued by federal, state, or local government agency" at bounding box center [402, 203] width 330 height 8
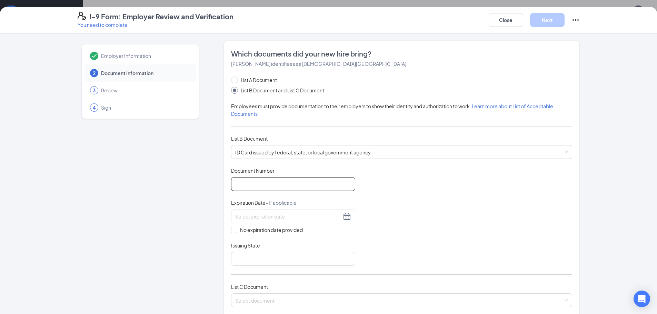
click at [259, 188] on input "Document Number" at bounding box center [293, 184] width 124 height 14
click at [261, 186] on input "Document Number" at bounding box center [293, 184] width 124 height 14
type input "34658708"
click at [258, 216] on input at bounding box center [288, 217] width 106 height 8
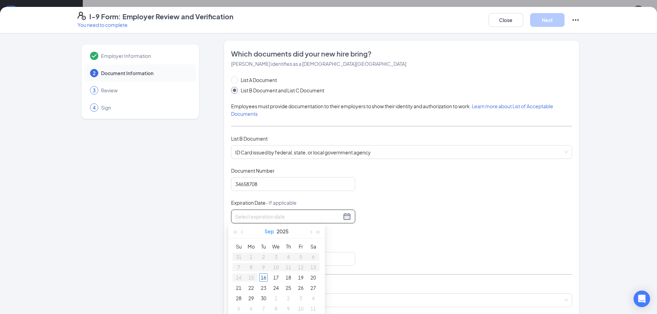
click at [266, 231] on button "Sep" at bounding box center [269, 232] width 9 height 14
click at [274, 251] on table "Jan Feb Mar Apr May Jun Jul Aug Sep Oct Nov Dec" at bounding box center [276, 284] width 91 height 91
type input "09/16/2025"
click at [275, 213] on input at bounding box center [288, 217] width 106 height 8
click at [279, 249] on div "Feb" at bounding box center [276, 250] width 21 height 8
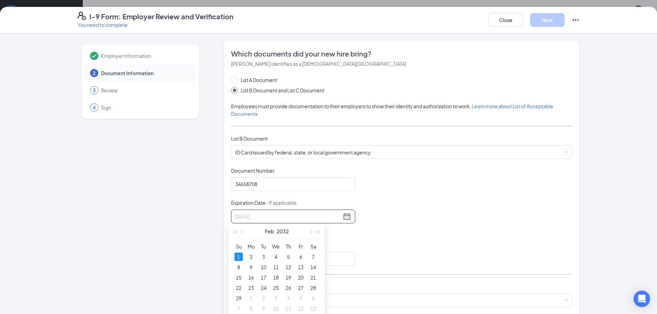
click at [238, 254] on div "1" at bounding box center [239, 257] width 8 height 8
type input "02/01/2032"
click at [270, 256] on input "Issuing State" at bounding box center [293, 259] width 124 height 14
type input "dmv"
click at [254, 260] on input "dmv" at bounding box center [293, 259] width 124 height 14
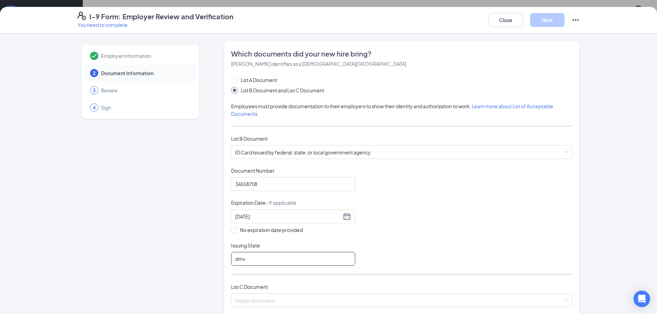
drag, startPoint x: 251, startPoint y: 260, endPoint x: 223, endPoint y: 260, distance: 27.9
click at [224, 260] on div "Which documents did your new hire bring? Micheal Smith identifies as a citizen …" at bounding box center [402, 182] width 356 height 284
click at [234, 255] on input "Issuing State" at bounding box center [293, 259] width 124 height 14
type input "NC"
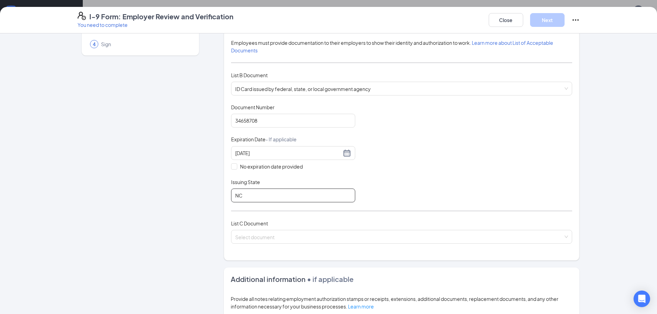
scroll to position [69, 0]
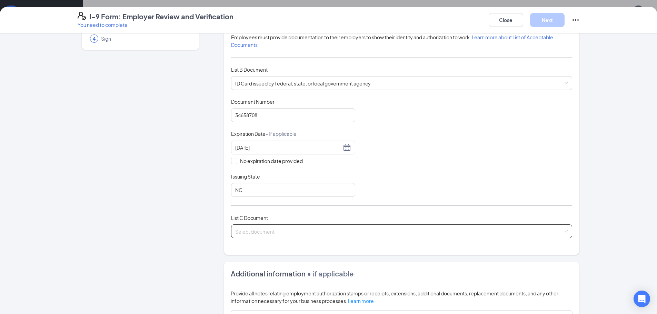
click at [351, 233] on input "search" at bounding box center [399, 230] width 328 height 10
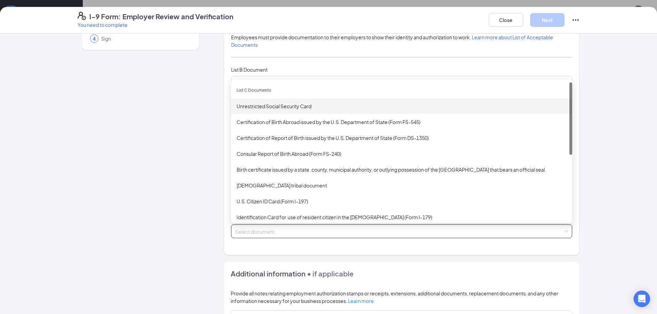
click at [279, 106] on div "Unrestricted Social Security Card" at bounding box center [402, 106] width 330 height 8
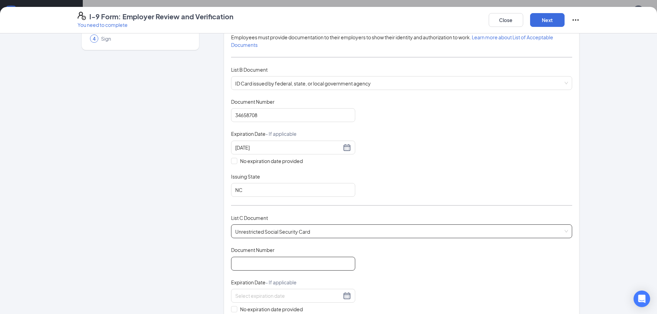
click at [259, 262] on input "Document Number" at bounding box center [293, 264] width 124 height 14
click at [238, 265] on input "Document Number" at bounding box center [293, 264] width 124 height 14
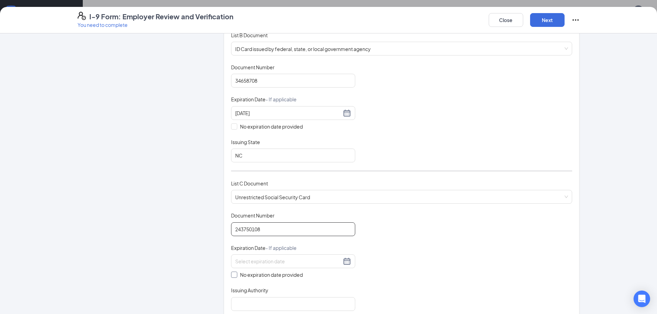
type input "243750108"
click at [231, 273] on input "No expiration date provided" at bounding box center [233, 274] width 5 height 5
checkbox input "true"
click at [268, 308] on input "Issuing Authority" at bounding box center [293, 305] width 124 height 14
type input "SOCIAL SECURITY ADMINISTRATION"
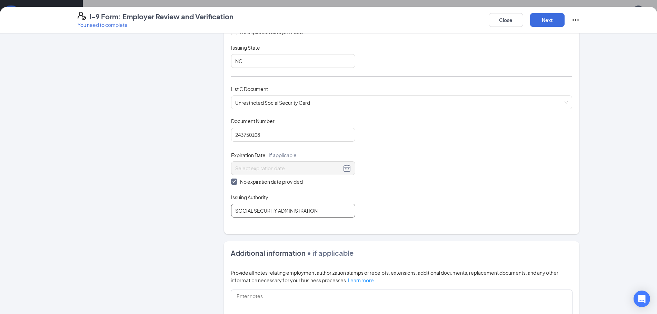
scroll to position [207, 0]
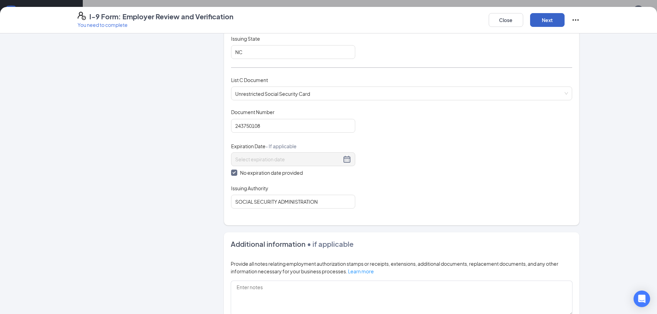
click at [548, 20] on button "Next" at bounding box center [547, 20] width 34 height 14
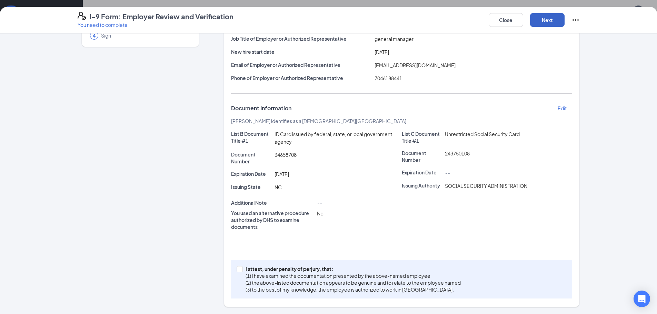
scroll to position [72, 0]
click at [237, 271] on span at bounding box center [240, 269] width 6 height 6
click at [237, 271] on input "I attest, under penalty of perjury, that: (1) I have examined the documentation…" at bounding box center [239, 268] width 5 height 5
checkbox input "true"
click at [550, 21] on button "Next" at bounding box center [547, 20] width 34 height 14
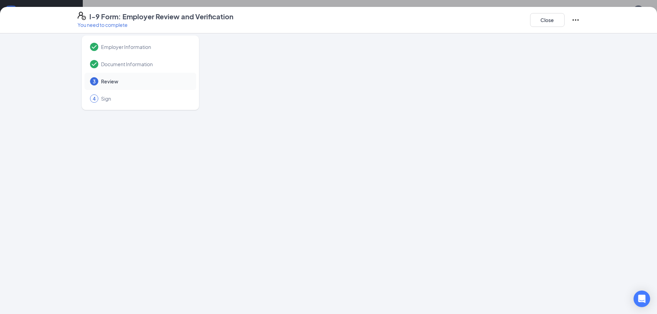
scroll to position [0, 0]
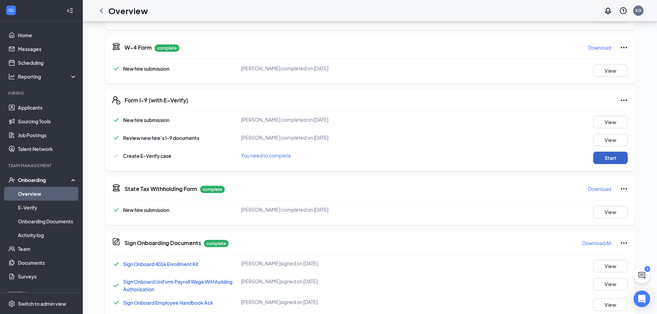
click at [618, 159] on button "Start" at bounding box center [610, 158] width 34 height 12
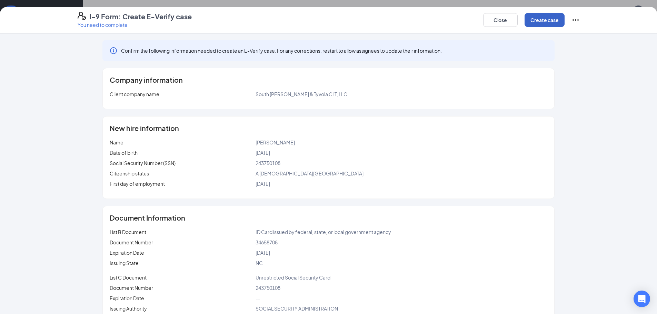
click at [536, 17] on button "Create case" at bounding box center [545, 20] width 40 height 14
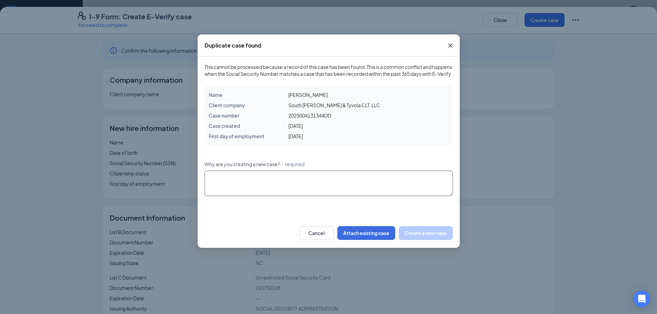
click at [239, 190] on textarea "Why are you creating a new case? ・required" at bounding box center [329, 184] width 248 height 26
click at [364, 239] on button "Attach existing case" at bounding box center [366, 233] width 58 height 14
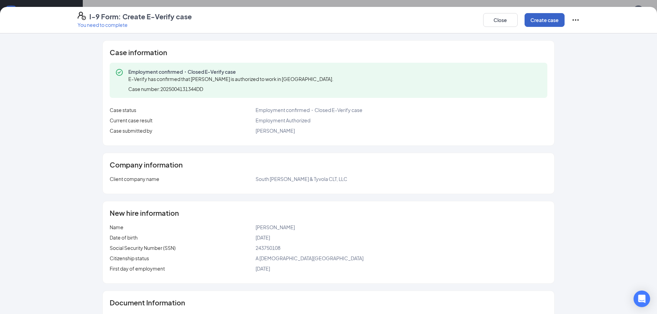
click at [542, 19] on button "Create case" at bounding box center [545, 20] width 40 height 14
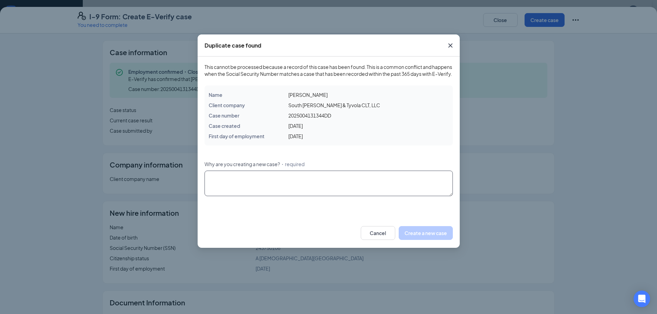
click at [266, 190] on textarea "Why are you creating a new case? ・required" at bounding box center [329, 184] width 248 height 26
type textarea "rehire"
click at [436, 240] on button "Create a new case" at bounding box center [426, 233] width 54 height 14
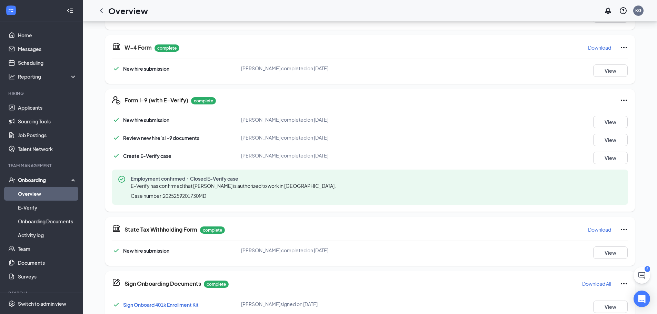
click at [27, 192] on link "Overview" at bounding box center [47, 194] width 59 height 14
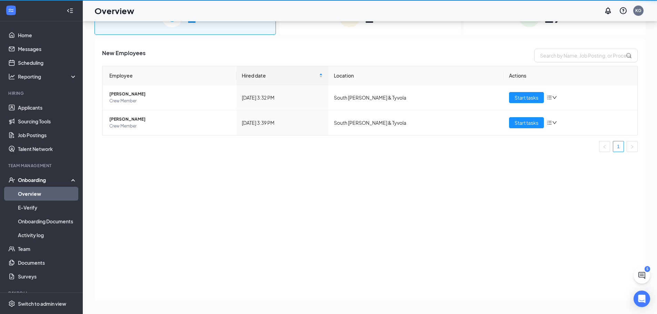
scroll to position [31, 0]
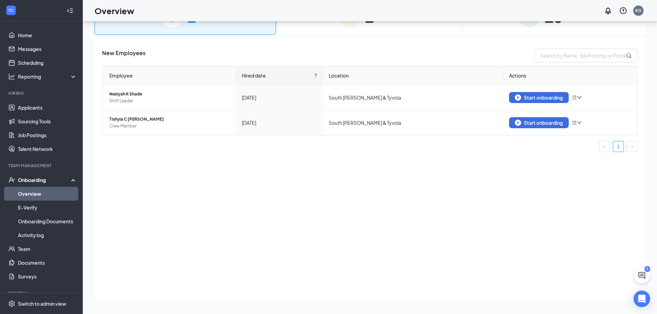
click at [331, 32] on div "1 In progress" at bounding box center [369, 17] width 181 height 36
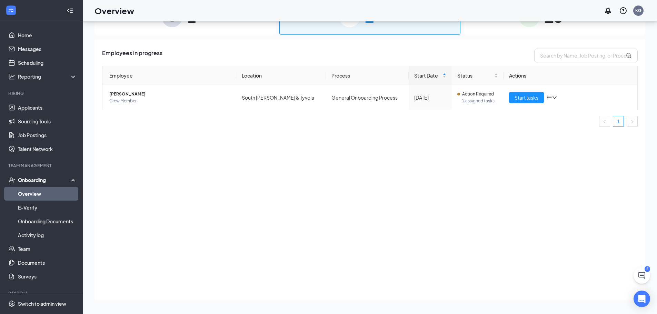
click at [577, 28] on div "18 Completed" at bounding box center [554, 17] width 181 height 36
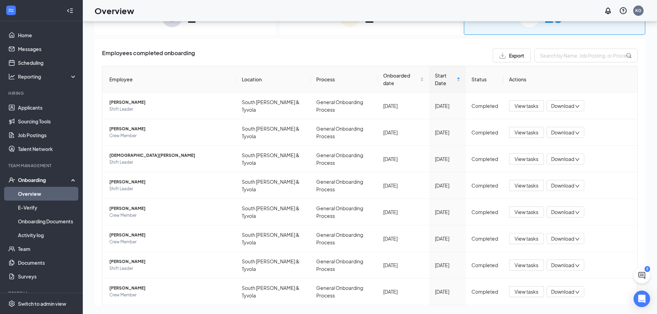
click at [32, 192] on link "Overview" at bounding box center [47, 194] width 59 height 14
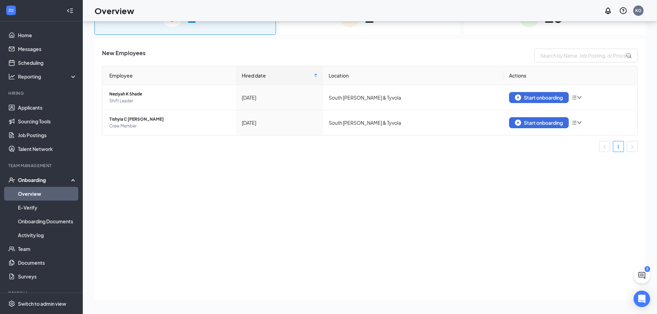
click at [332, 29] on div "1 In progress" at bounding box center [369, 17] width 181 height 36
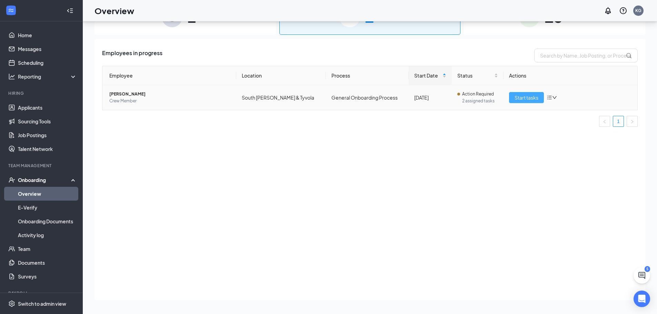
click at [520, 97] on span "Start tasks" at bounding box center [527, 98] width 24 height 8
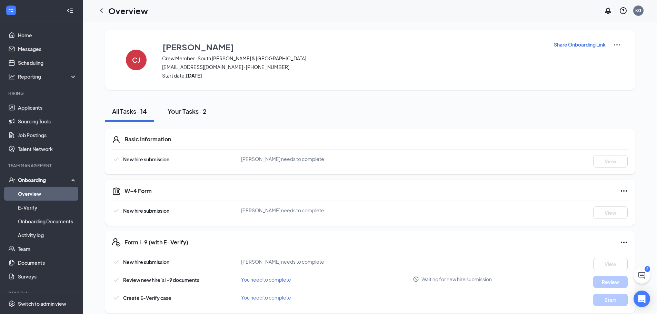
click at [193, 110] on div "Your Tasks · 2" at bounding box center [187, 111] width 39 height 9
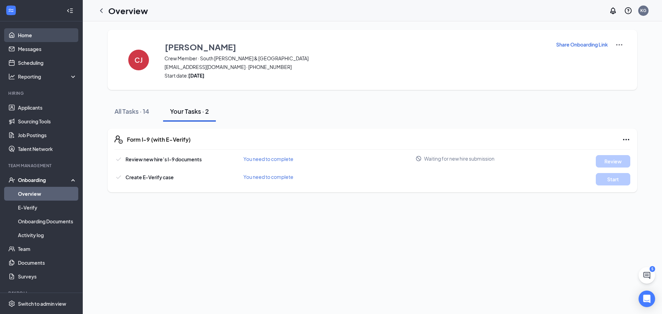
click at [18, 33] on link "Home" at bounding box center [47, 35] width 59 height 14
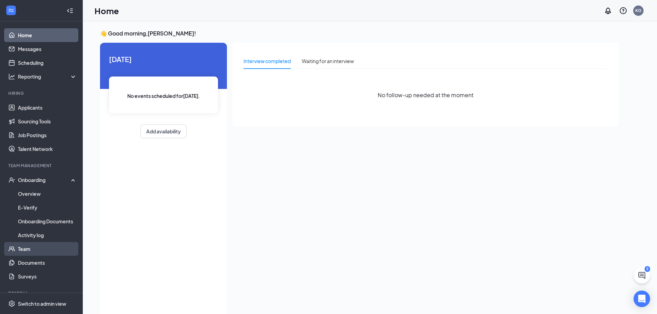
click at [29, 249] on link "Team" at bounding box center [47, 249] width 59 height 14
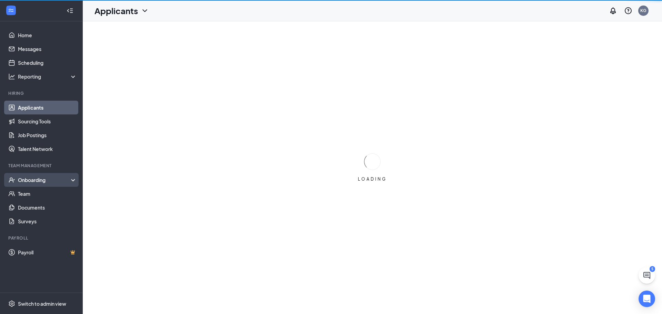
click at [26, 176] on div "Onboarding" at bounding box center [41, 180] width 83 height 14
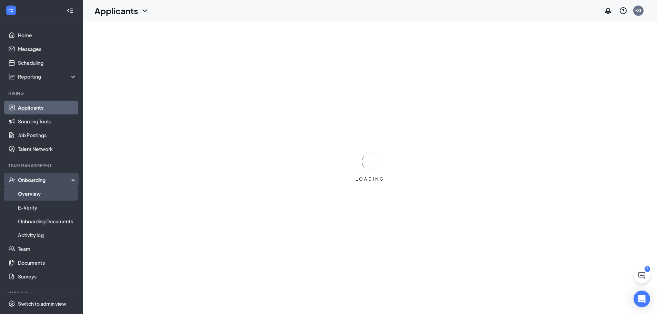
click at [27, 191] on link "Overview" at bounding box center [47, 194] width 59 height 14
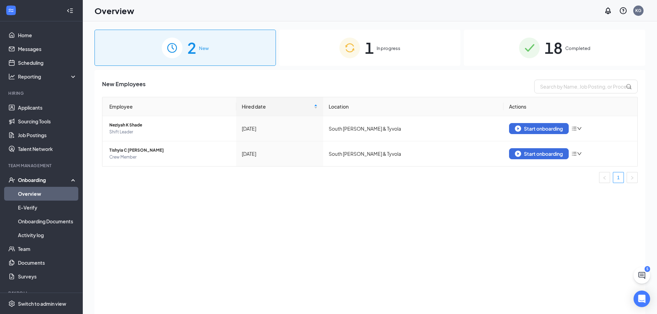
click at [373, 62] on div "1 In progress" at bounding box center [369, 48] width 181 height 36
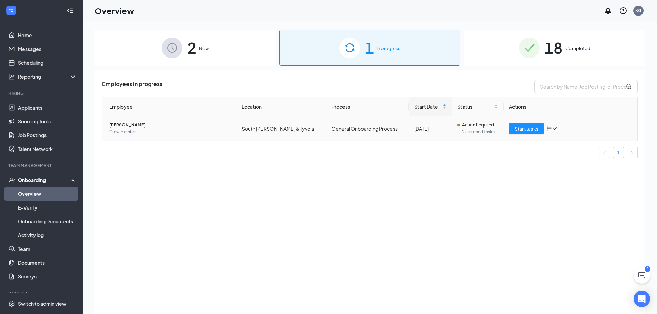
click at [129, 123] on span "[PERSON_NAME]" at bounding box center [169, 125] width 121 height 7
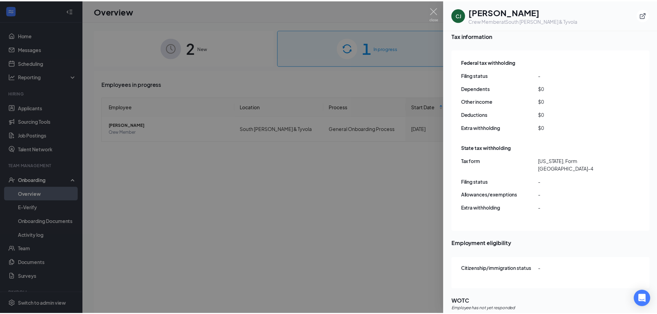
scroll to position [575, 0]
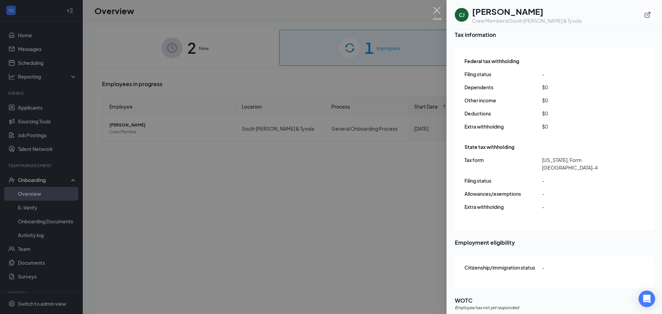
click at [435, 11] on img at bounding box center [437, 13] width 9 height 13
